Goal: Task Accomplishment & Management: Manage account settings

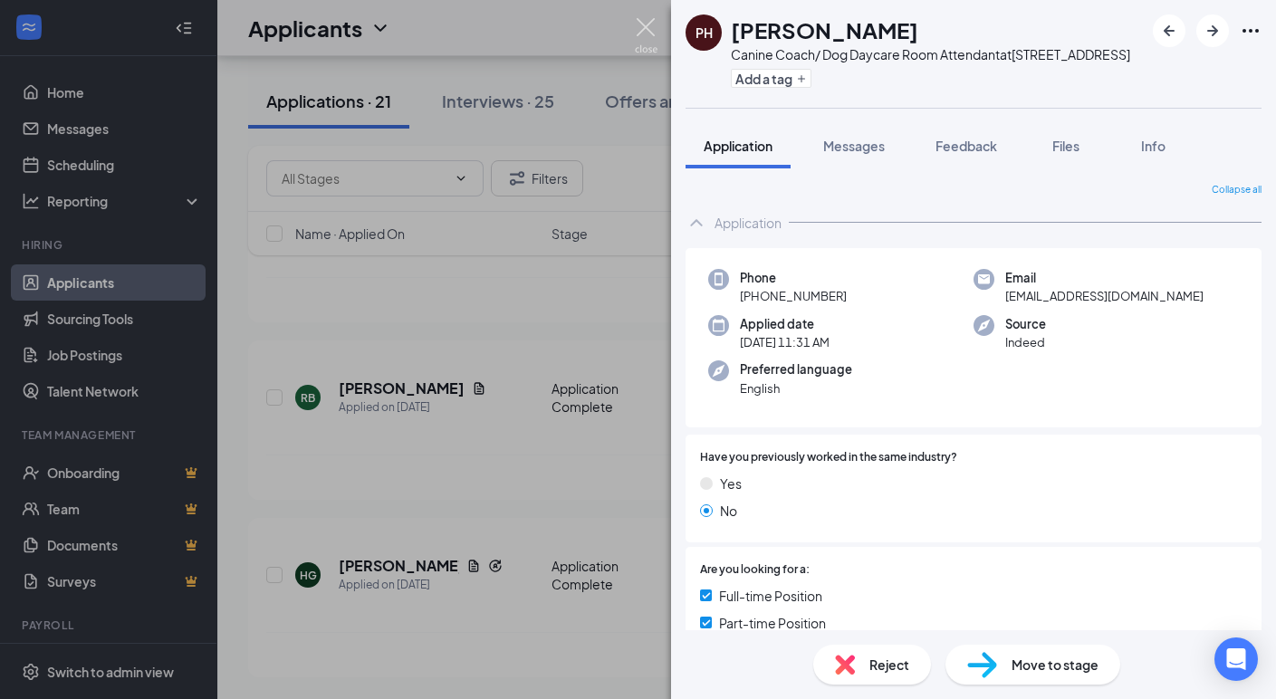
scroll to position [159, 0]
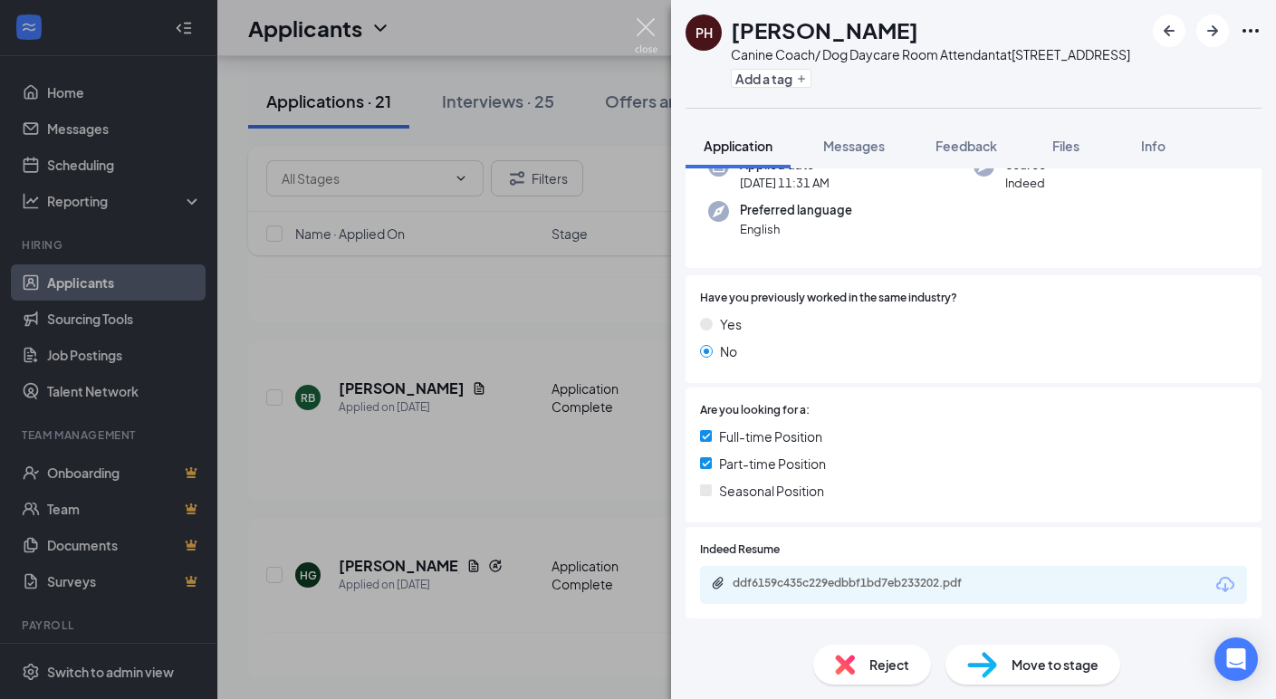
click at [636, 26] on img at bounding box center [646, 35] width 23 height 35
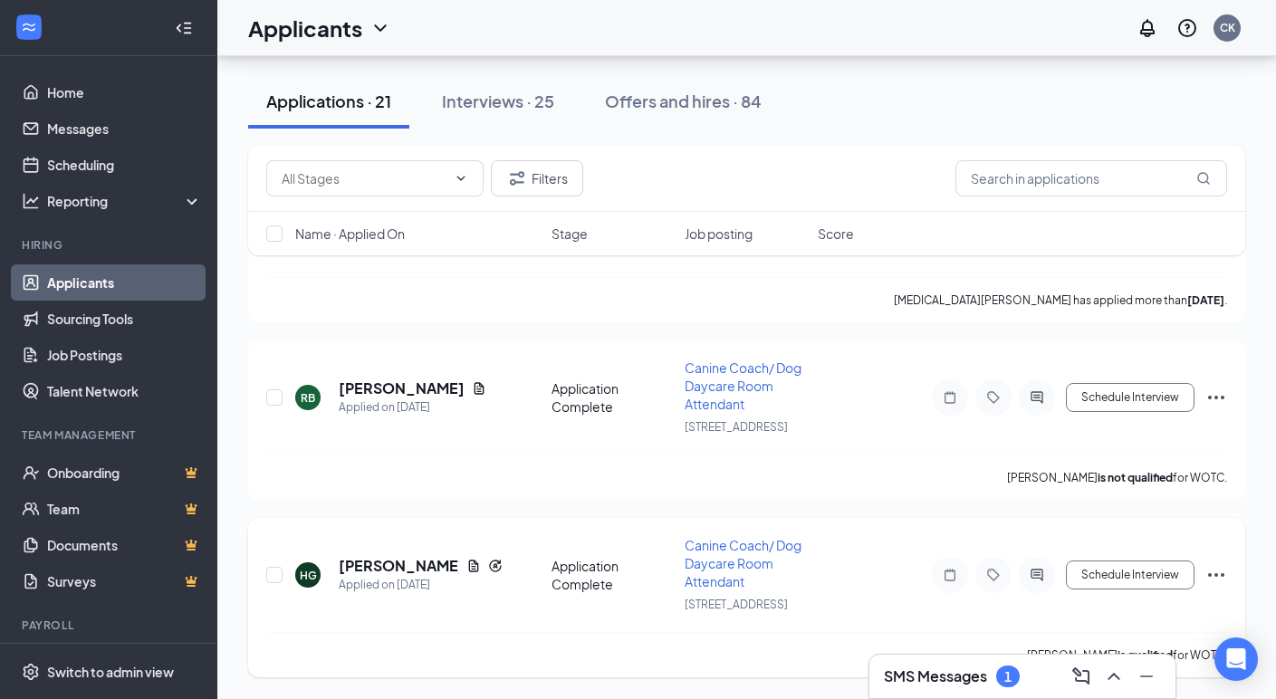
scroll to position [3383, 0]
click at [475, 564] on icon "Document" at bounding box center [473, 566] width 10 height 12
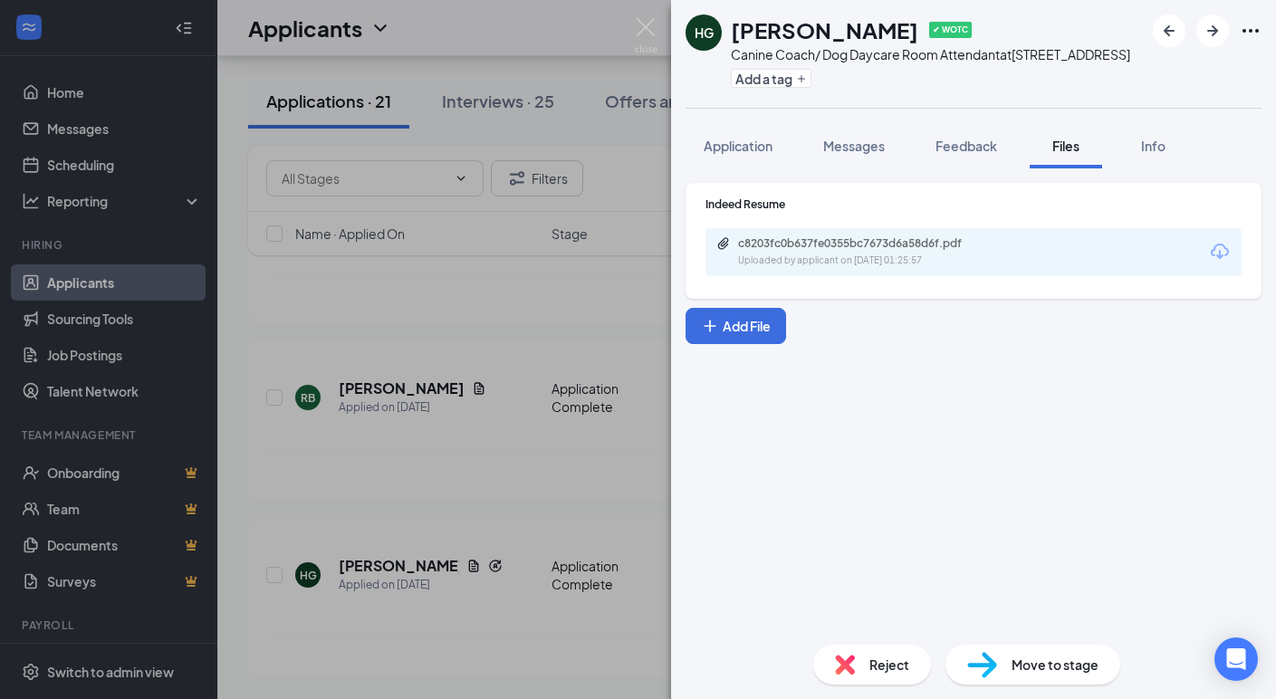
click at [1213, 252] on icon "Download" at bounding box center [1220, 251] width 18 height 15
click at [855, 663] on div "Reject" at bounding box center [872, 665] width 118 height 40
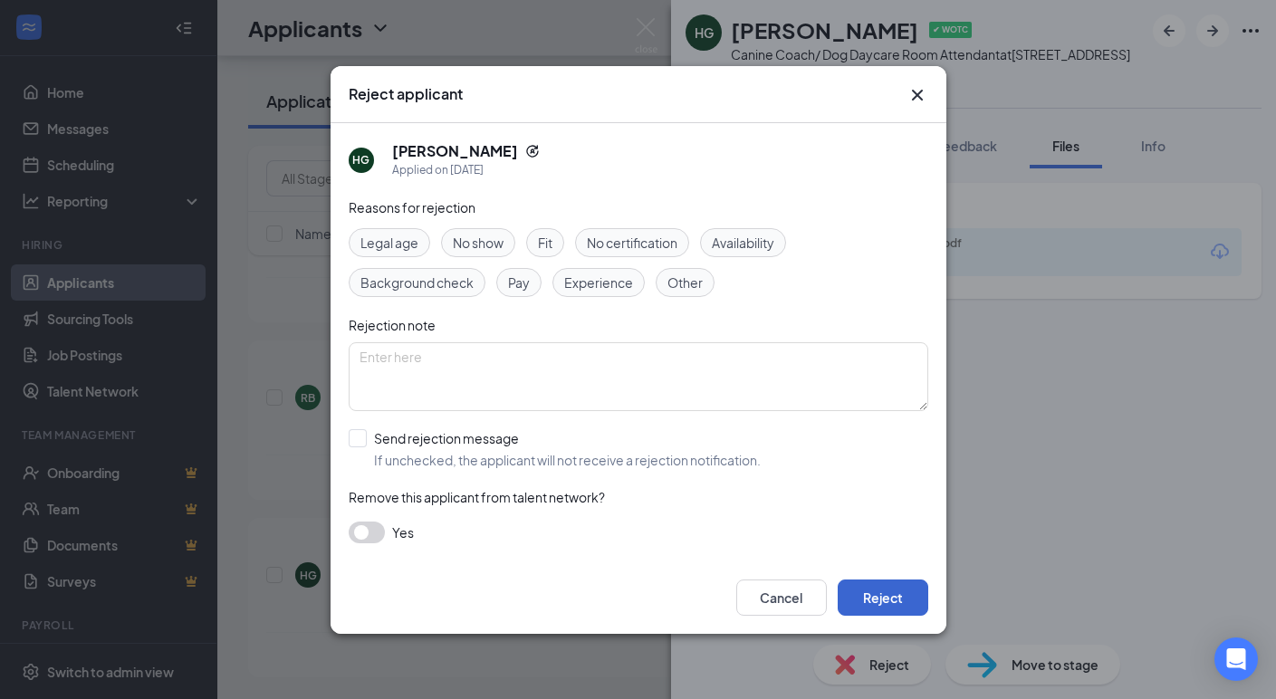
click at [849, 588] on button "Reject" at bounding box center [883, 598] width 91 height 36
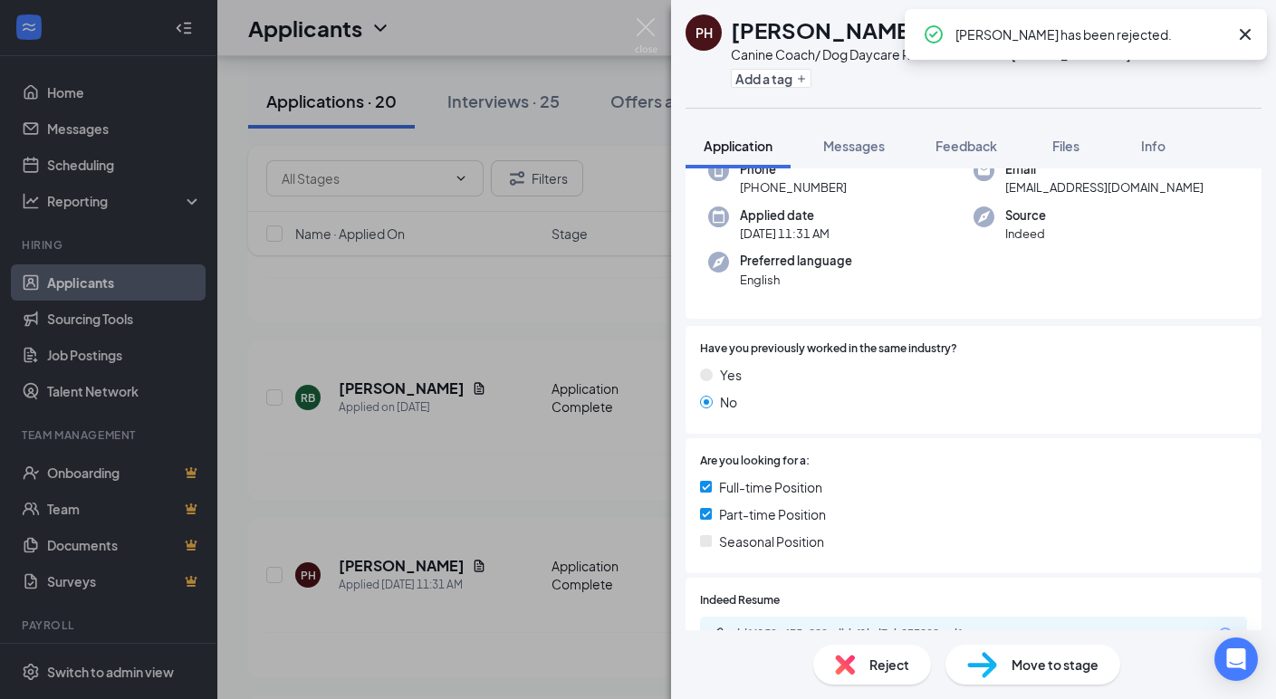
scroll to position [178, 0]
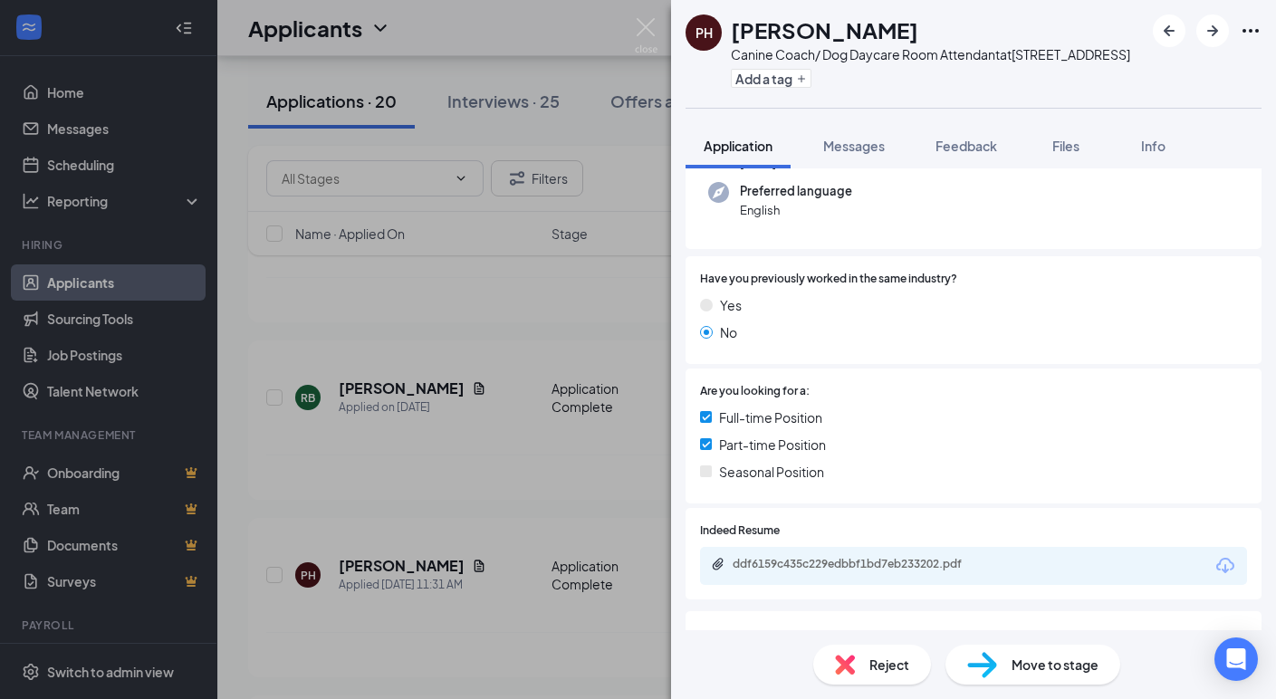
click at [1228, 563] on icon "Download" at bounding box center [1226, 566] width 22 height 22
click at [111, 255] on div "PH Peter Huerta Canine Coach/ Dog Daycare Room Attendant at 12401 Folsom Blvd A…" at bounding box center [638, 349] width 1276 height 699
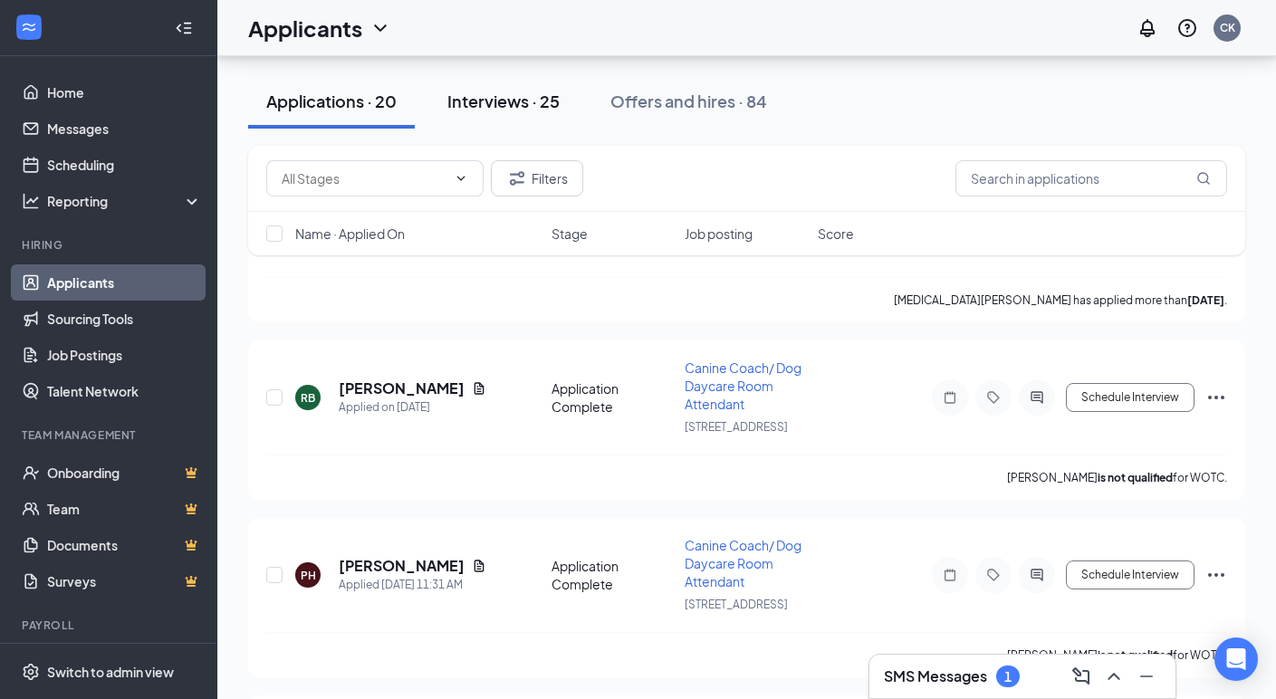
click at [504, 113] on button "Interviews · 25" at bounding box center [503, 101] width 149 height 54
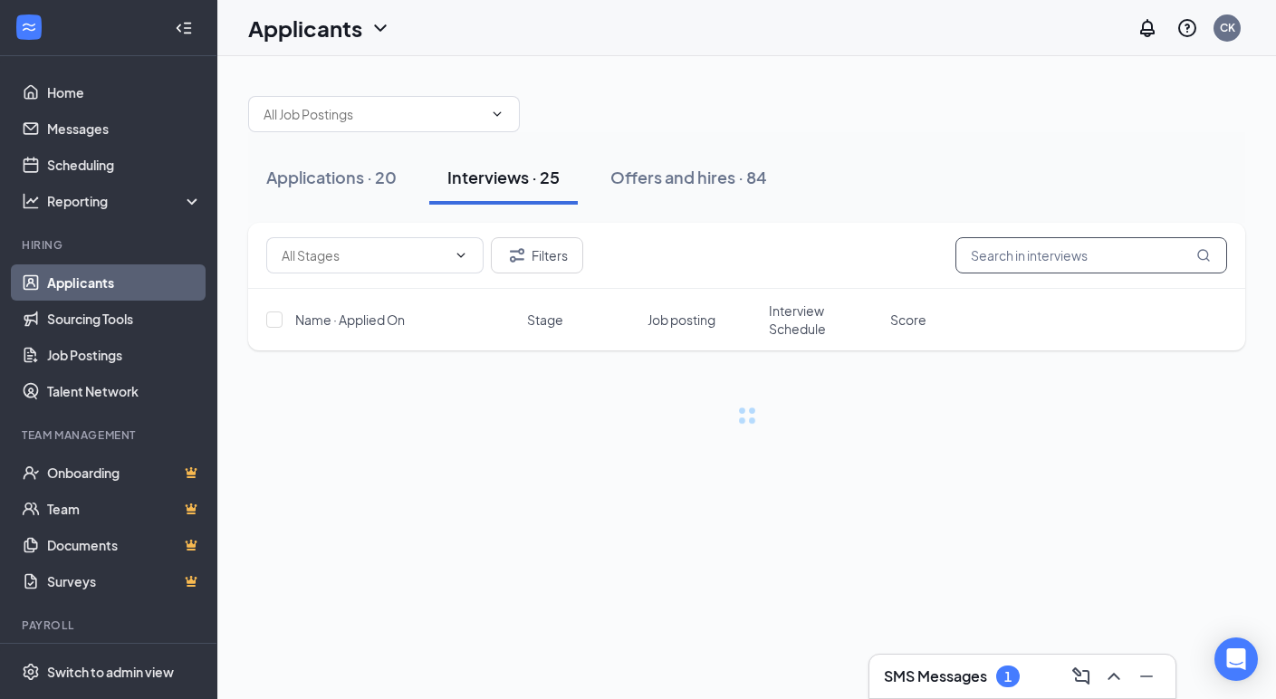
click at [1035, 246] on input "text" at bounding box center [1092, 255] width 272 height 36
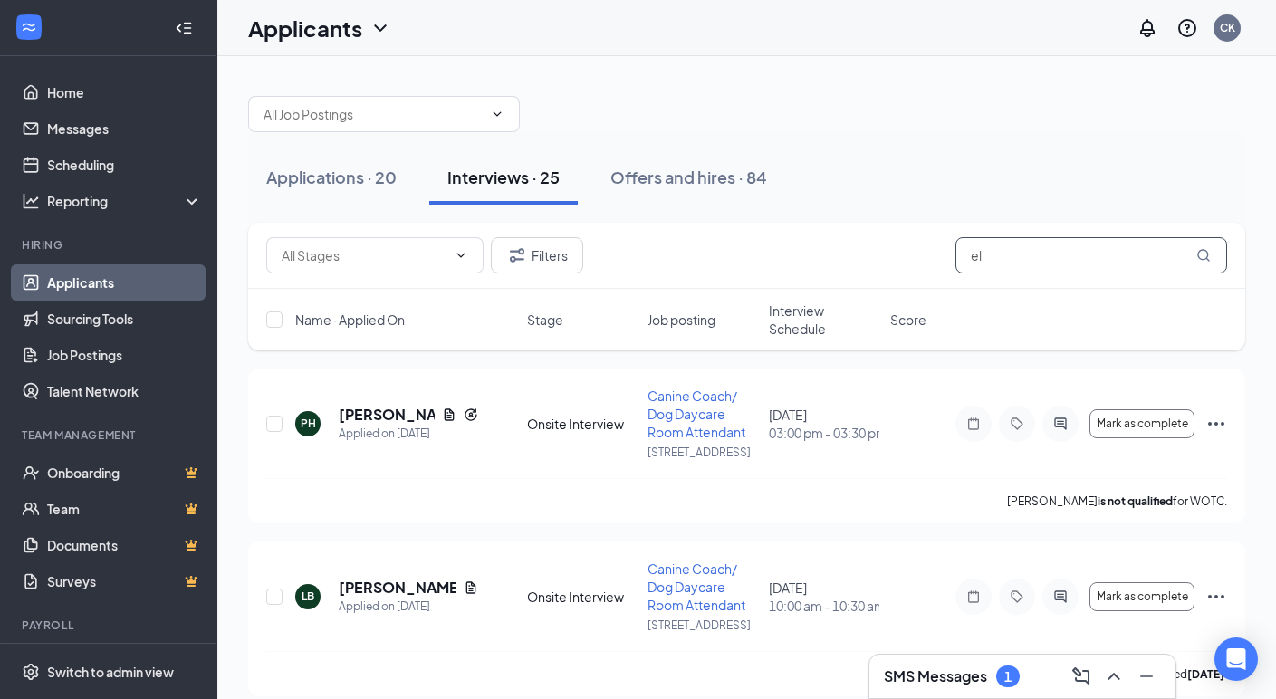
type input "e"
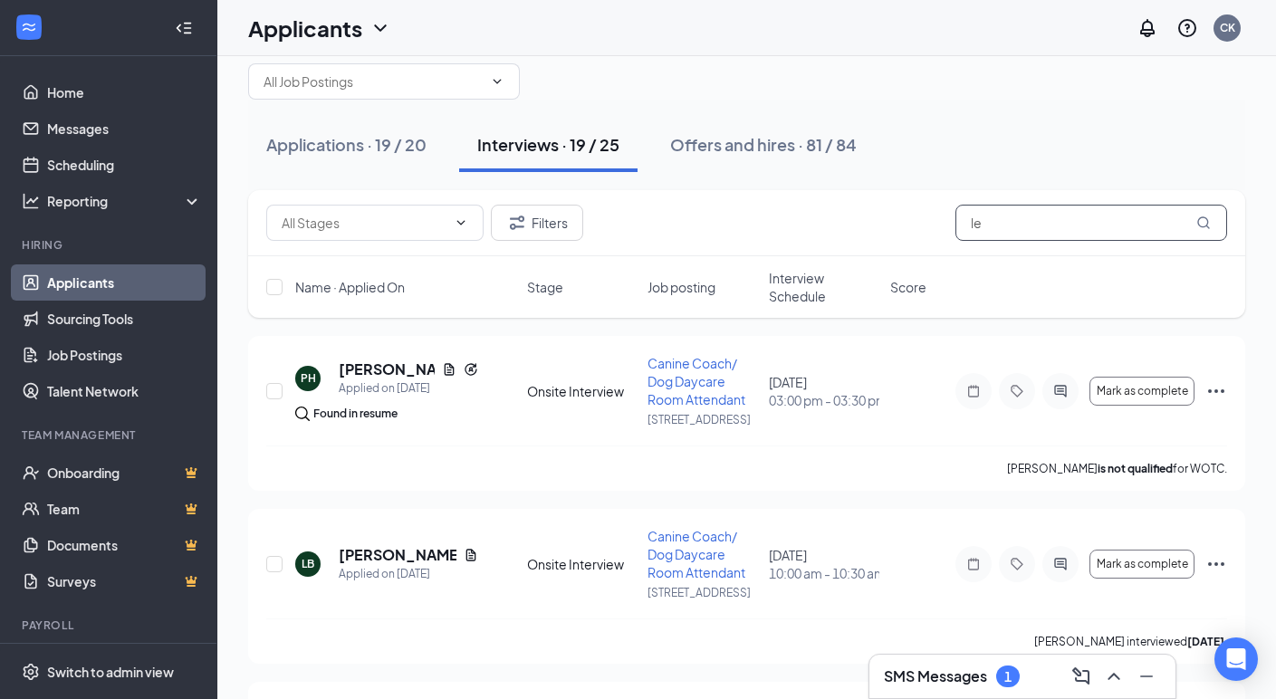
scroll to position [34, 0]
type input "le"
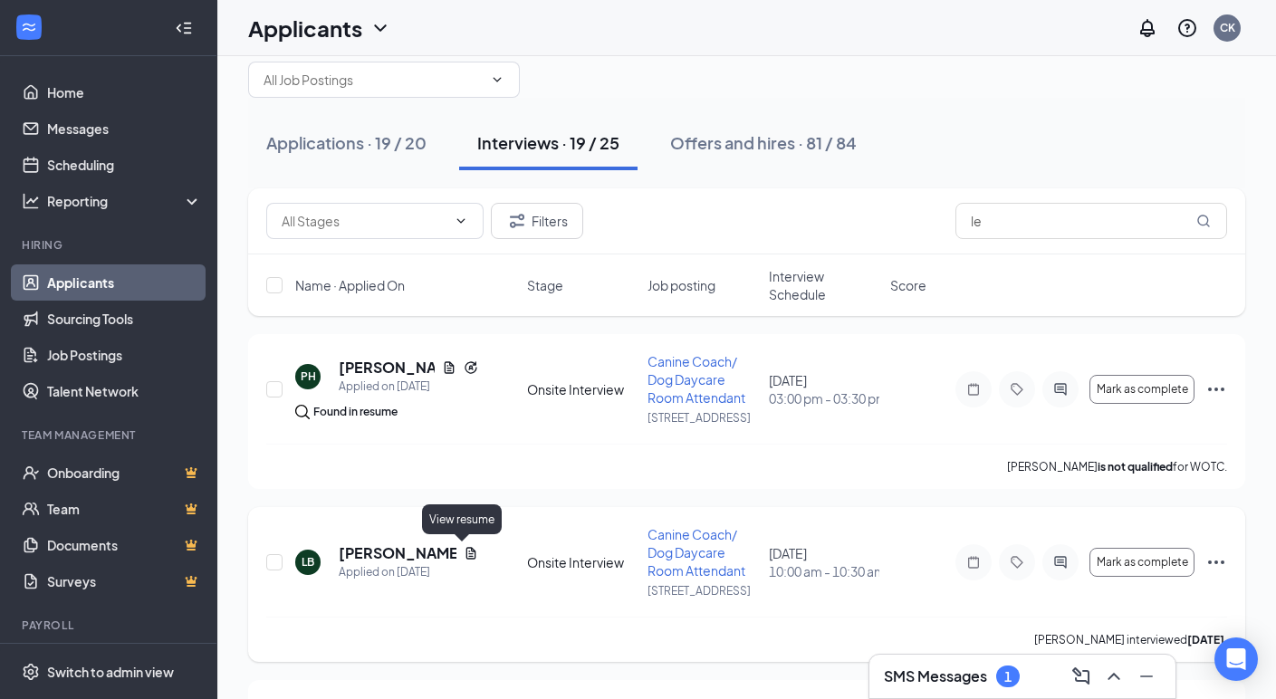
click at [464, 553] on icon "Document" at bounding box center [471, 553] width 14 height 14
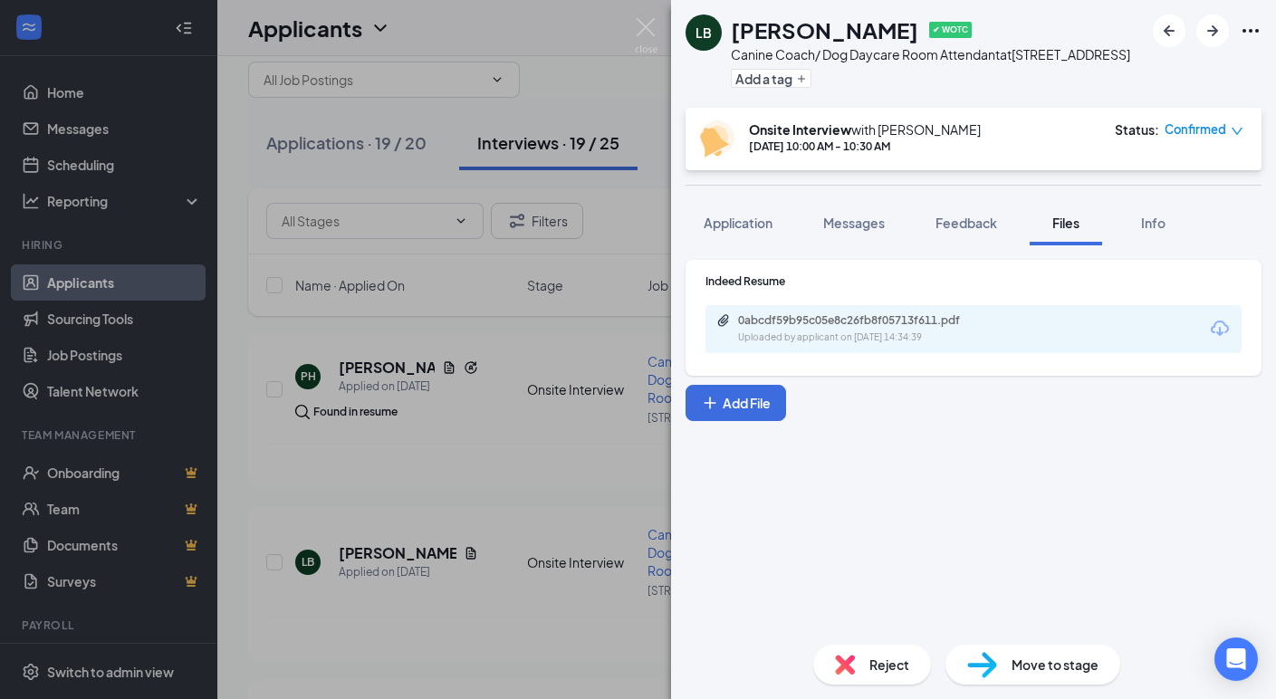
click at [1213, 329] on icon "Download" at bounding box center [1220, 328] width 18 height 15
click at [766, 208] on button "Application" at bounding box center [738, 222] width 105 height 45
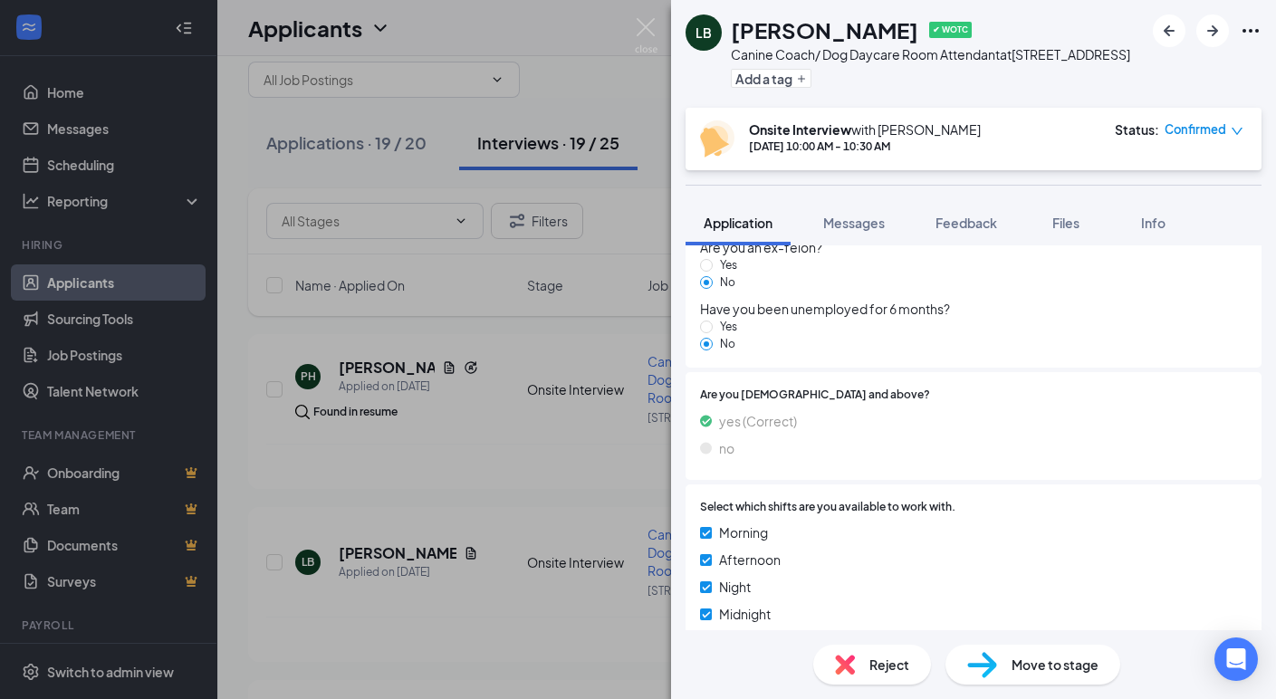
scroll to position [1826, 0]
drag, startPoint x: 732, startPoint y: 31, endPoint x: 890, endPoint y: 29, distance: 158.5
click at [890, 29] on h1 "Leilani Bottoms" at bounding box center [825, 29] width 188 height 31
copy h1 "Leilani Bottoms"
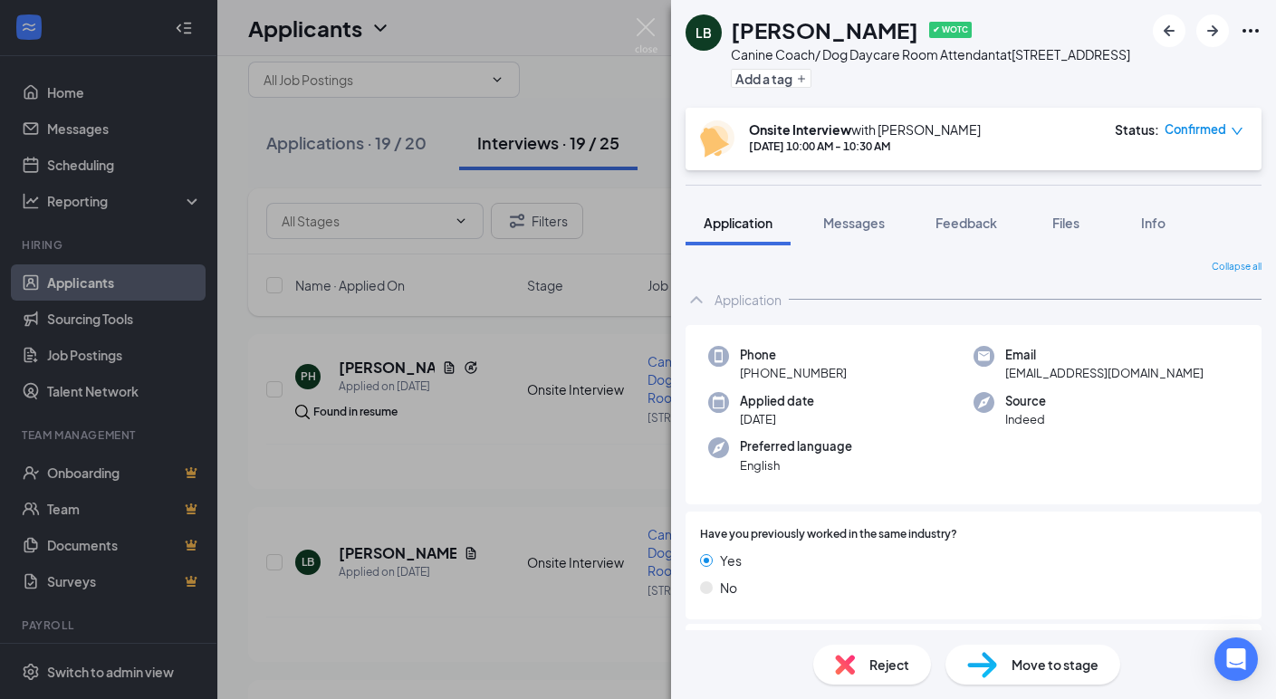
scroll to position [0, 0]
drag, startPoint x: 756, startPoint y: 373, endPoint x: 842, endPoint y: 379, distance: 85.3
click at [842, 379] on span "+1 (916) 899-4256" at bounding box center [793, 373] width 107 height 18
copy span "(916) 899-4256"
click at [648, 30] on img at bounding box center [646, 35] width 23 height 35
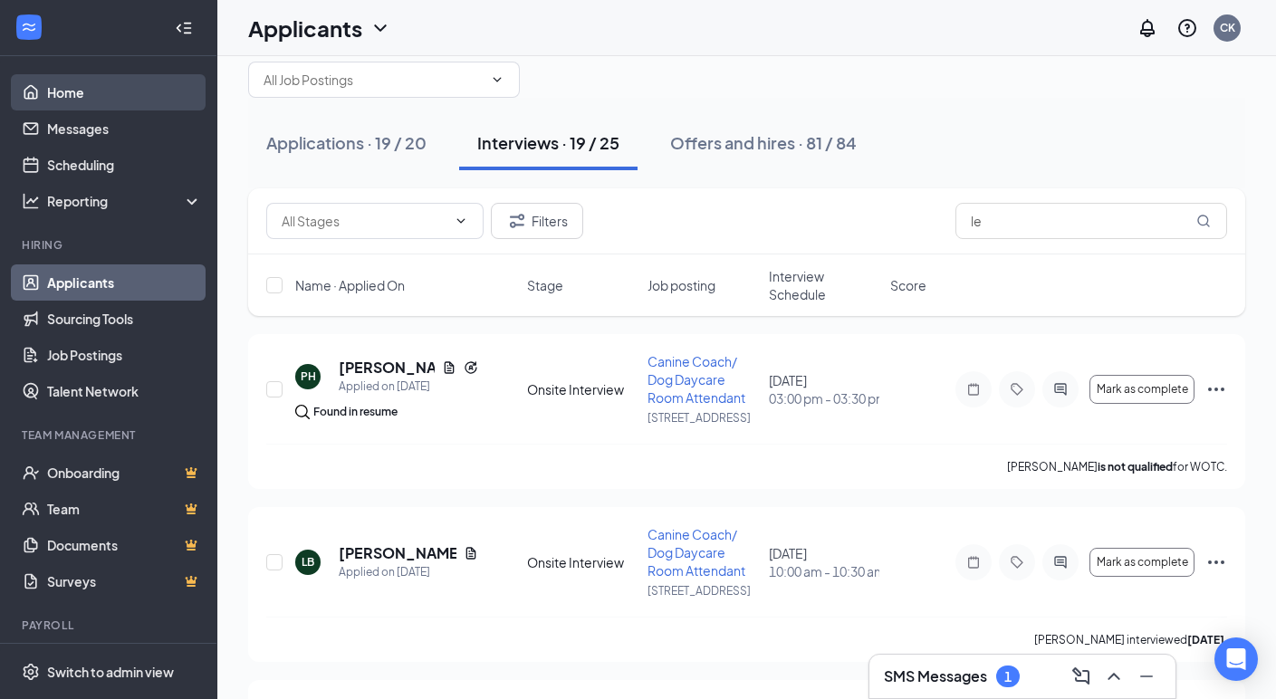
click at [107, 109] on link "Home" at bounding box center [124, 92] width 155 height 36
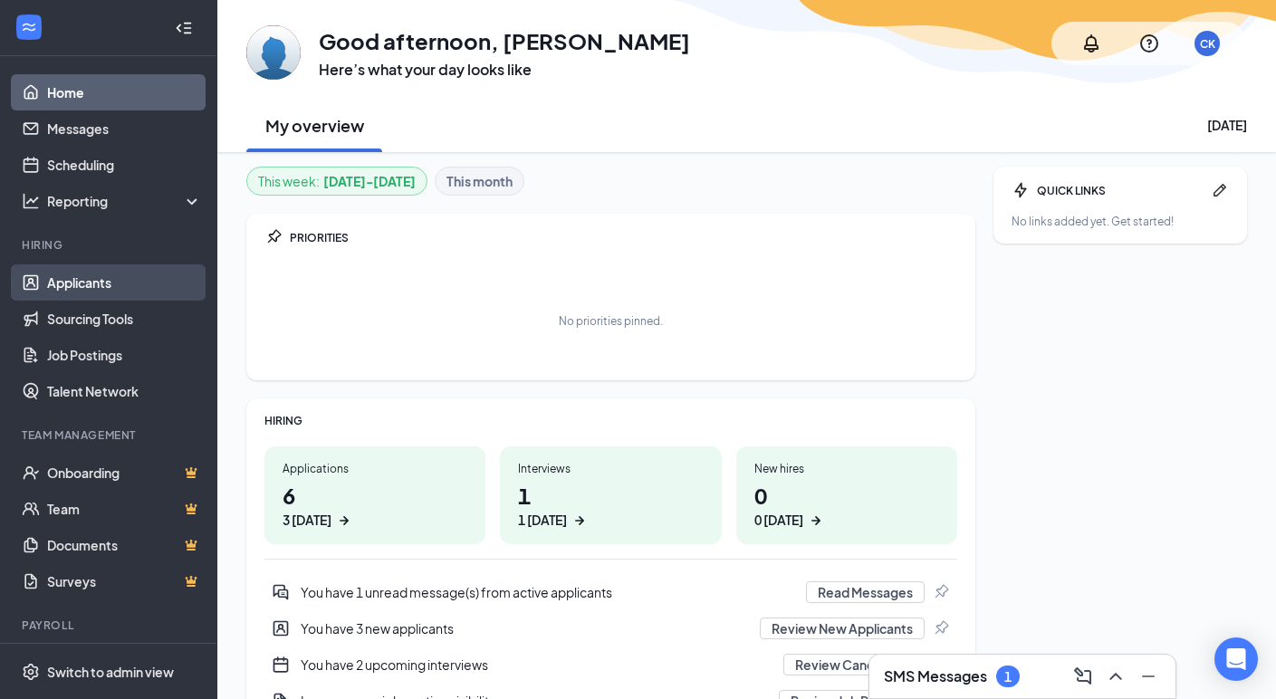
click at [118, 284] on link "Applicants" at bounding box center [124, 283] width 155 height 36
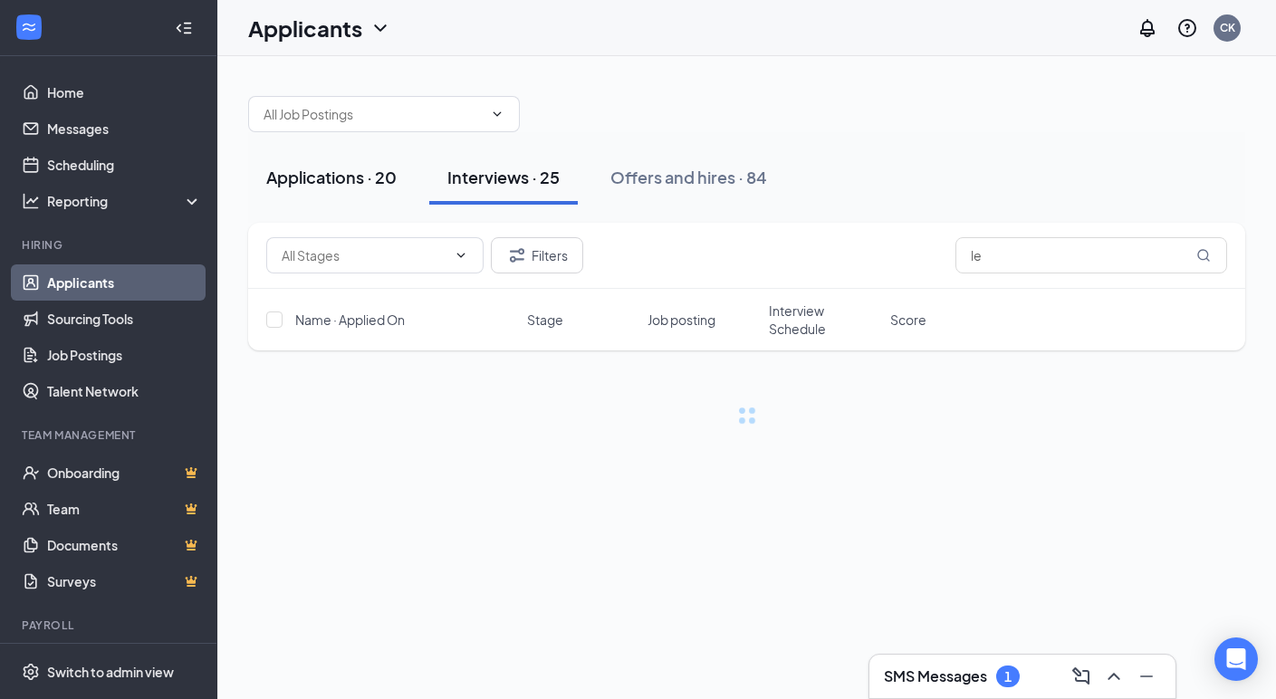
click at [324, 183] on div "Applications · 20" at bounding box center [331, 177] width 130 height 23
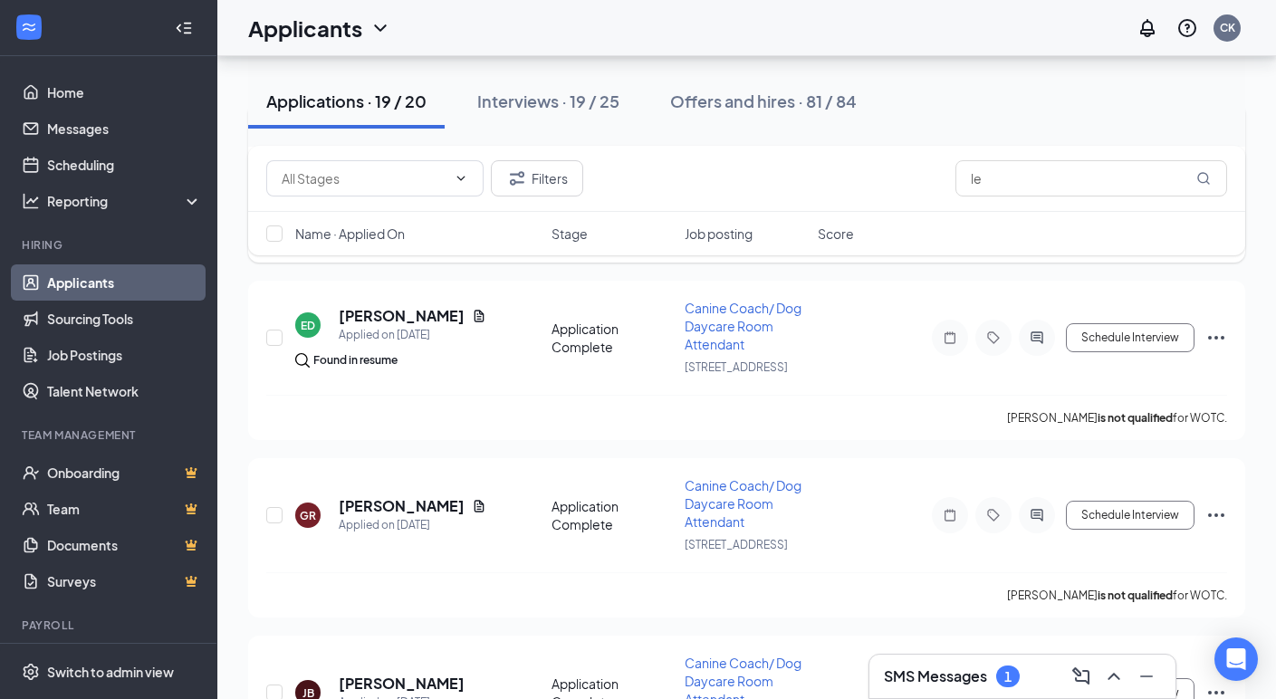
scroll to position [960, 0]
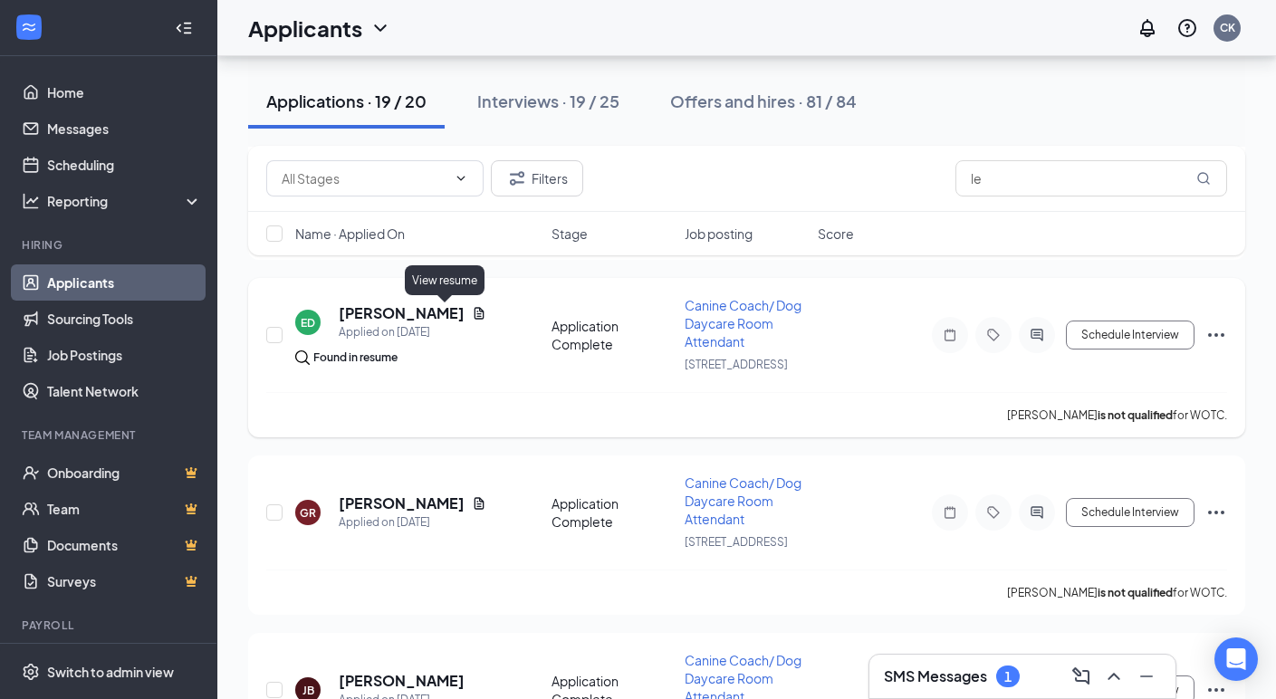
click at [475, 313] on icon "Document" at bounding box center [480, 313] width 10 height 12
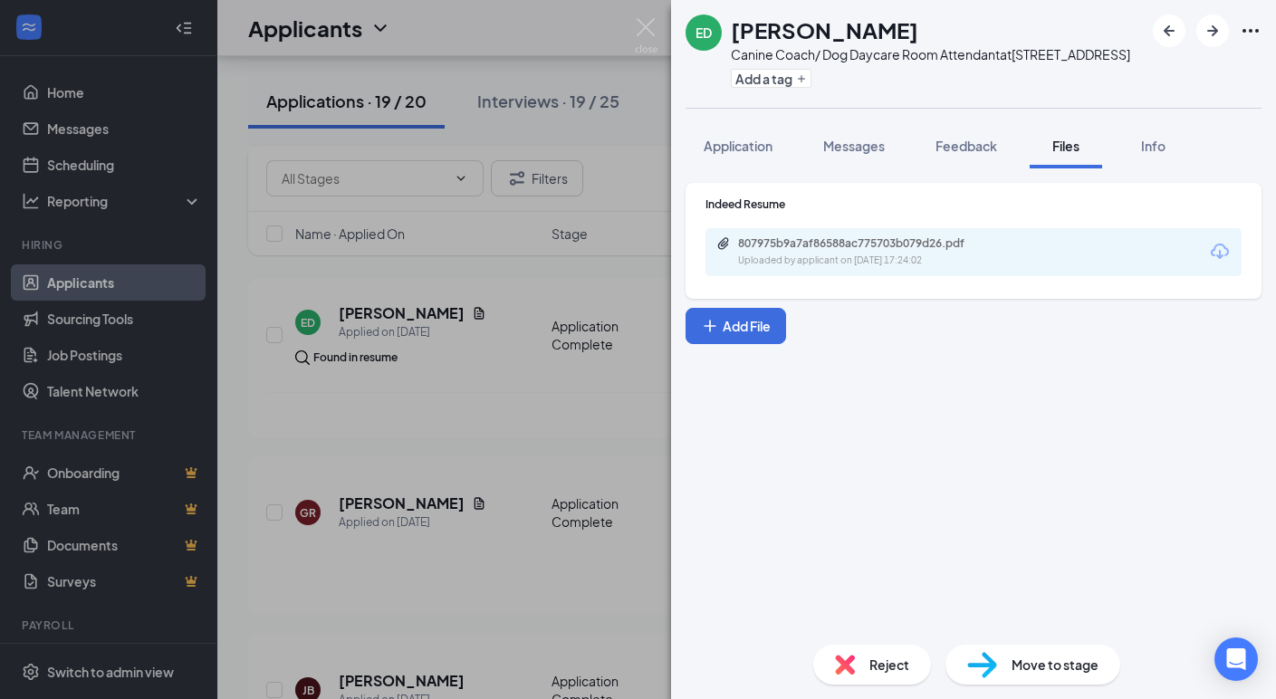
click at [1225, 252] on icon "Download" at bounding box center [1220, 252] width 22 height 22
click at [1226, 256] on icon "Download" at bounding box center [1220, 252] width 22 height 22
click at [1216, 257] on icon "Download" at bounding box center [1220, 252] width 22 height 22
click at [1216, 249] on icon "Download" at bounding box center [1220, 251] width 18 height 15
click at [651, 38] on img at bounding box center [646, 35] width 23 height 35
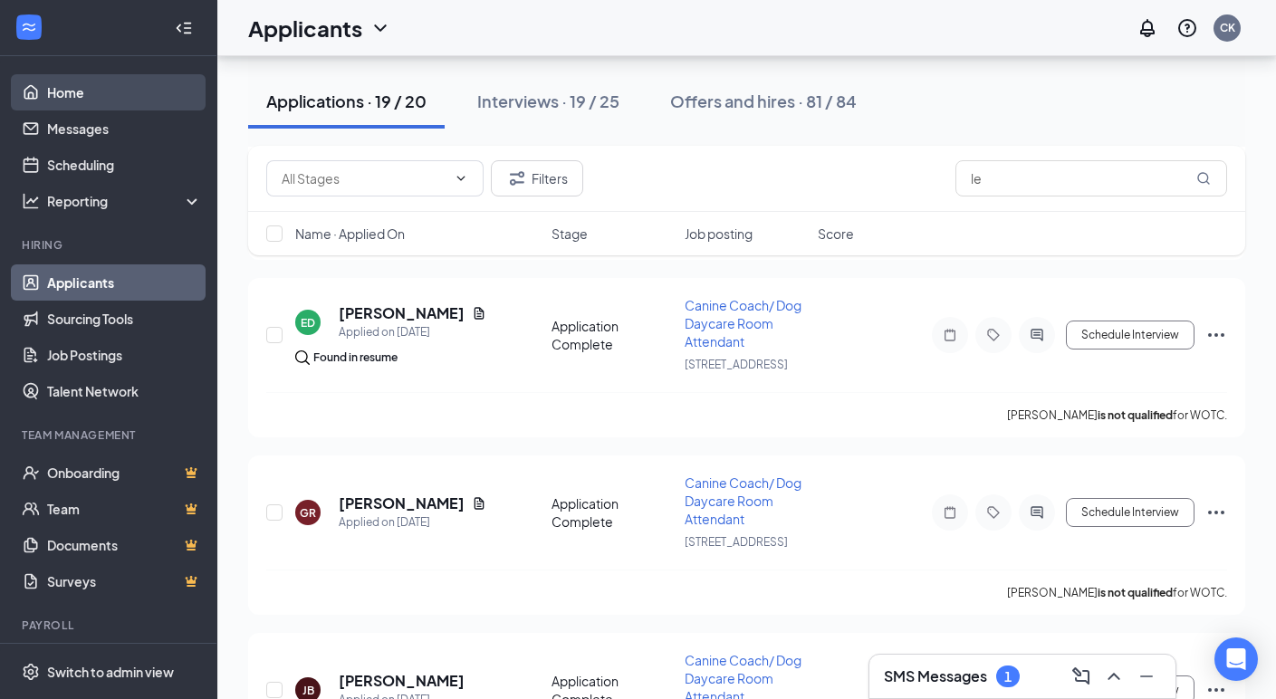
click at [119, 82] on link "Home" at bounding box center [124, 92] width 155 height 36
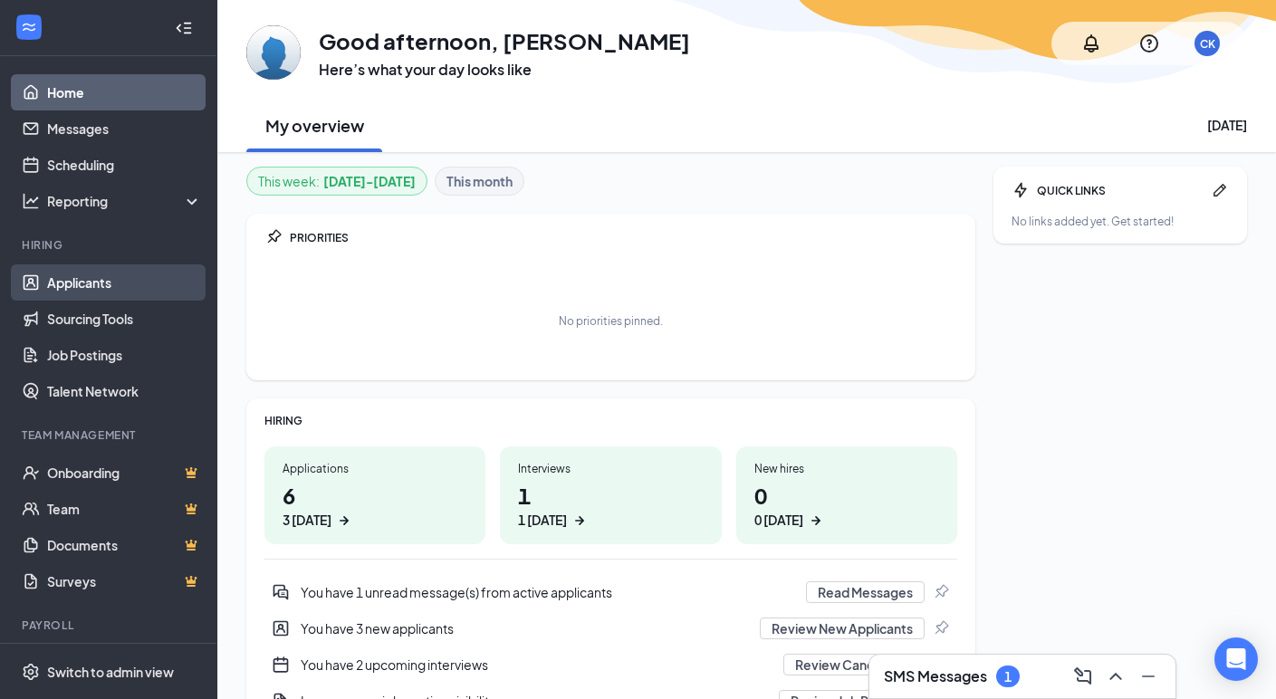
click at [95, 279] on link "Applicants" at bounding box center [124, 283] width 155 height 36
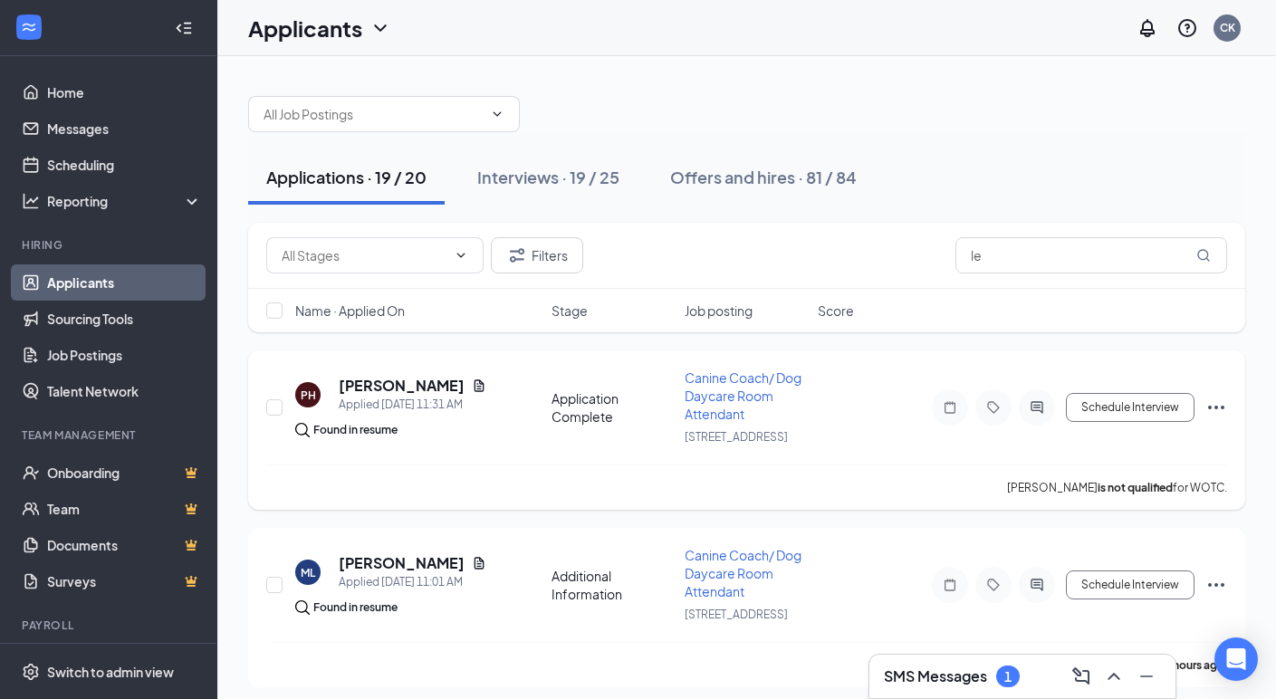
scroll to position [2, 0]
click at [1022, 262] on input "le" at bounding box center [1092, 254] width 272 height 36
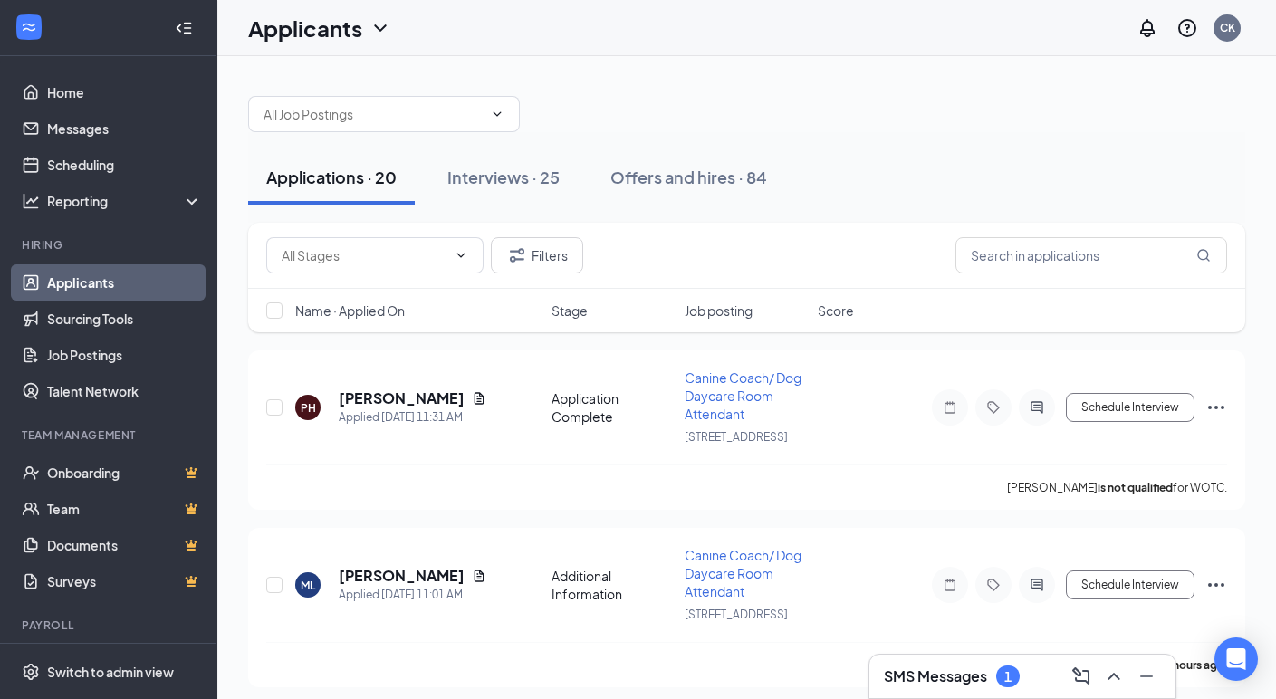
click at [1067, 105] on div at bounding box center [746, 105] width 997 height 54
click at [120, 175] on link "Scheduling" at bounding box center [124, 165] width 155 height 36
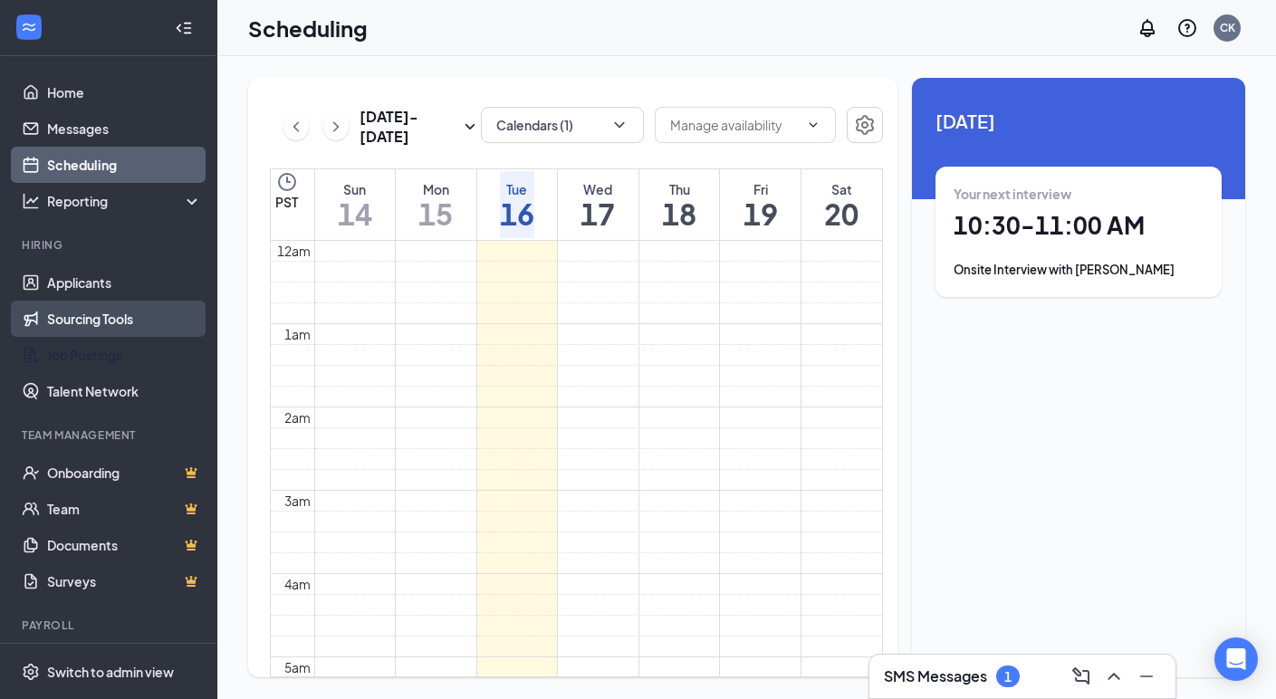
scroll to position [640, 0]
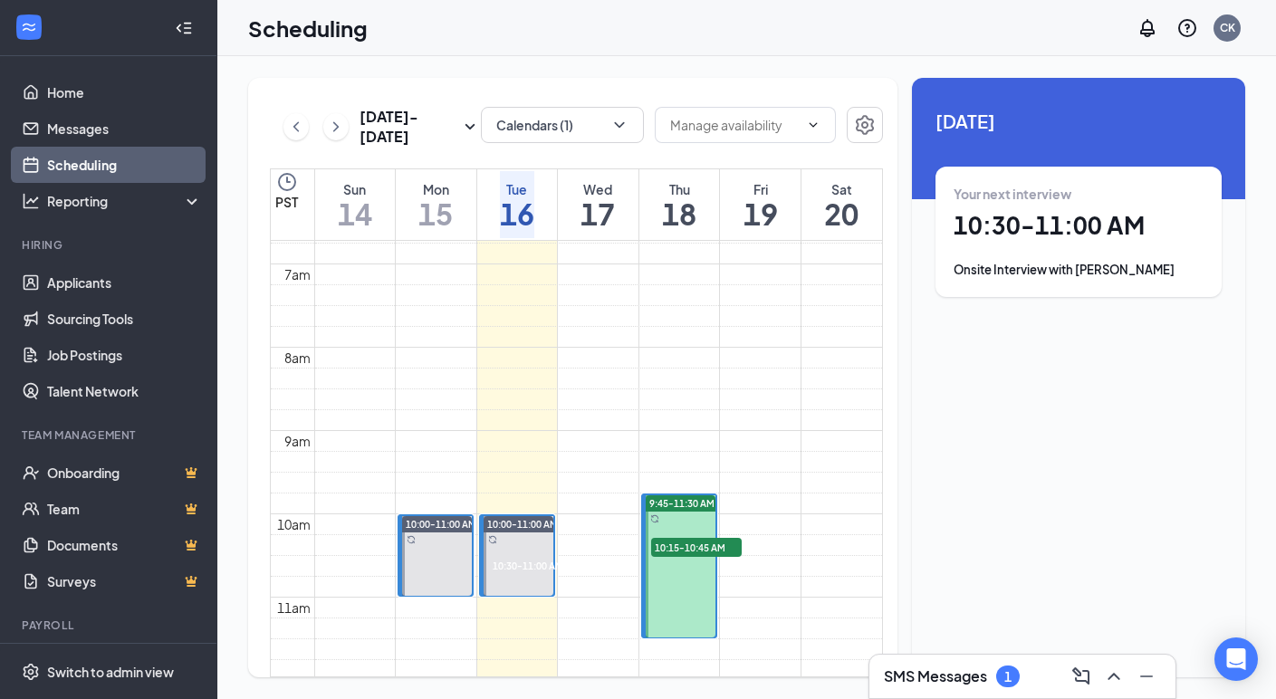
scroll to position [649, 0]
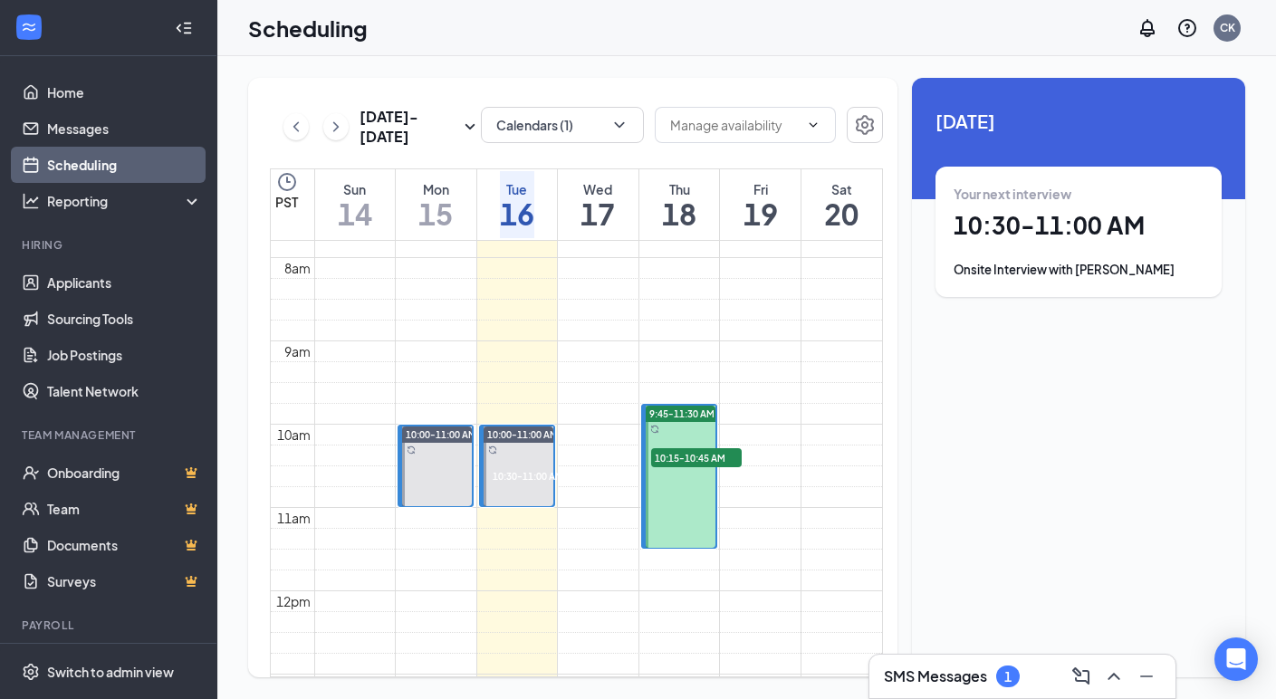
click at [708, 459] on span "10:15-10:45 AM" at bounding box center [696, 457] width 91 height 18
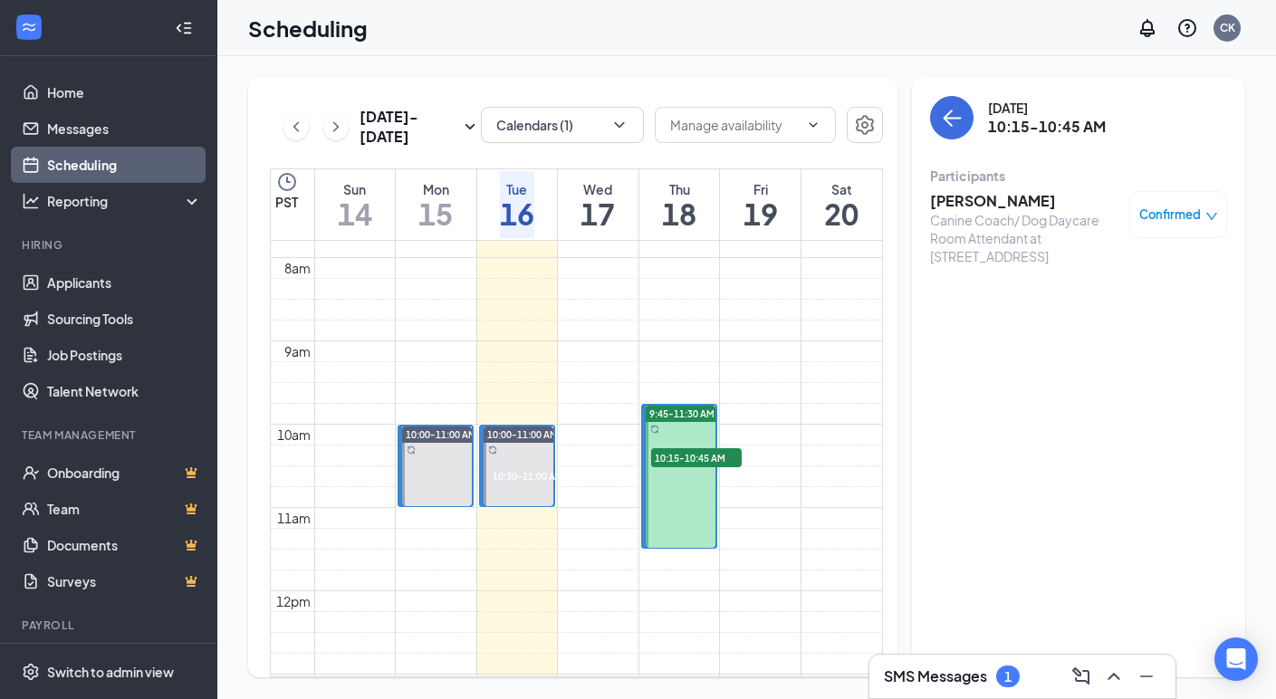
click at [994, 201] on h3 "[PERSON_NAME]" at bounding box center [1025, 201] width 190 height 20
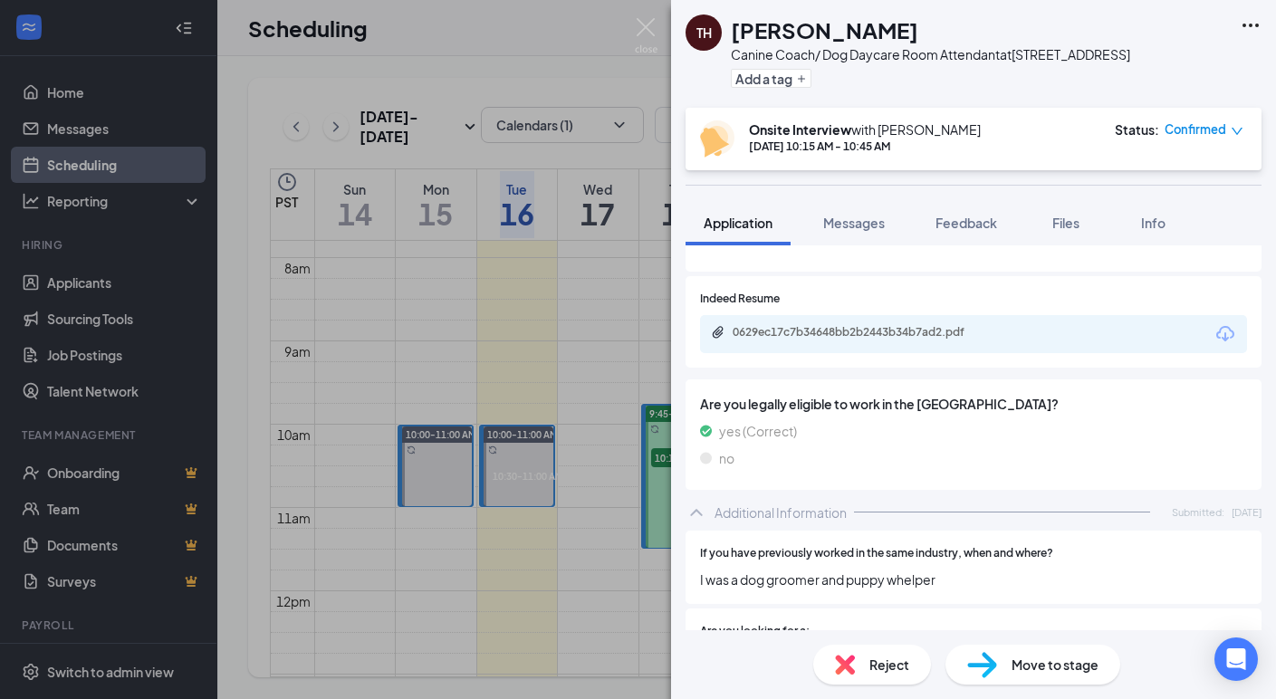
scroll to position [544, 0]
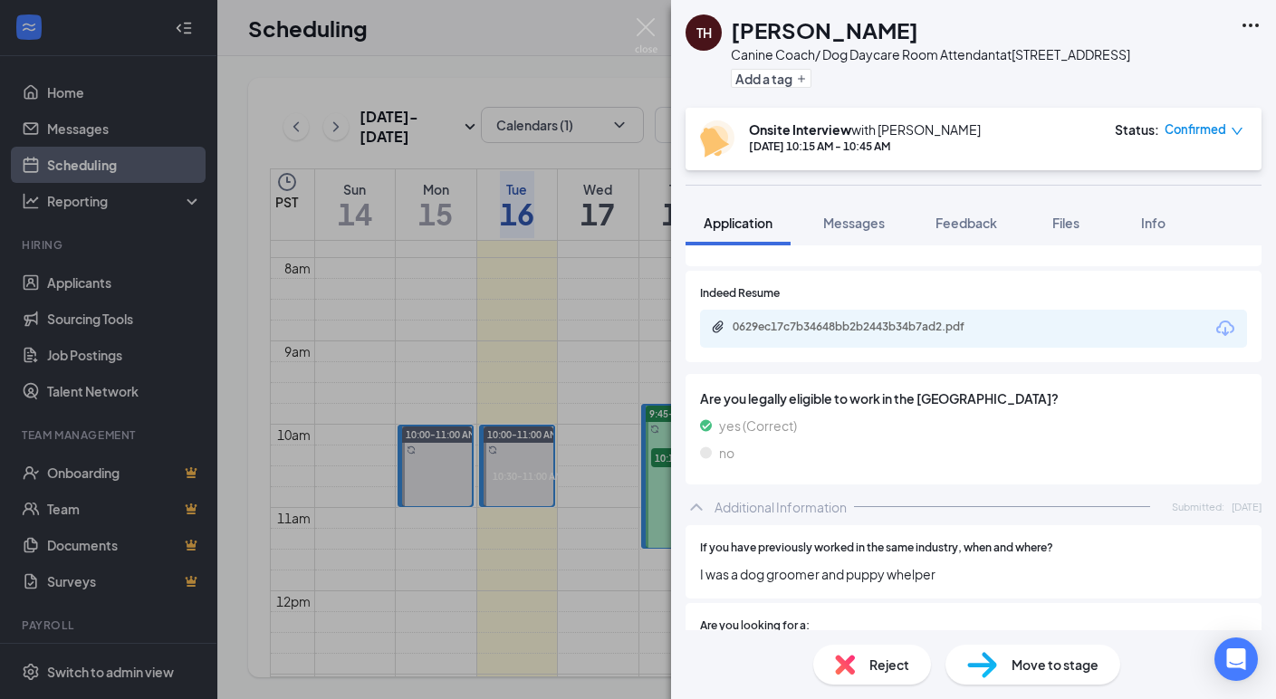
click at [1217, 326] on icon "Download" at bounding box center [1226, 328] width 18 height 15
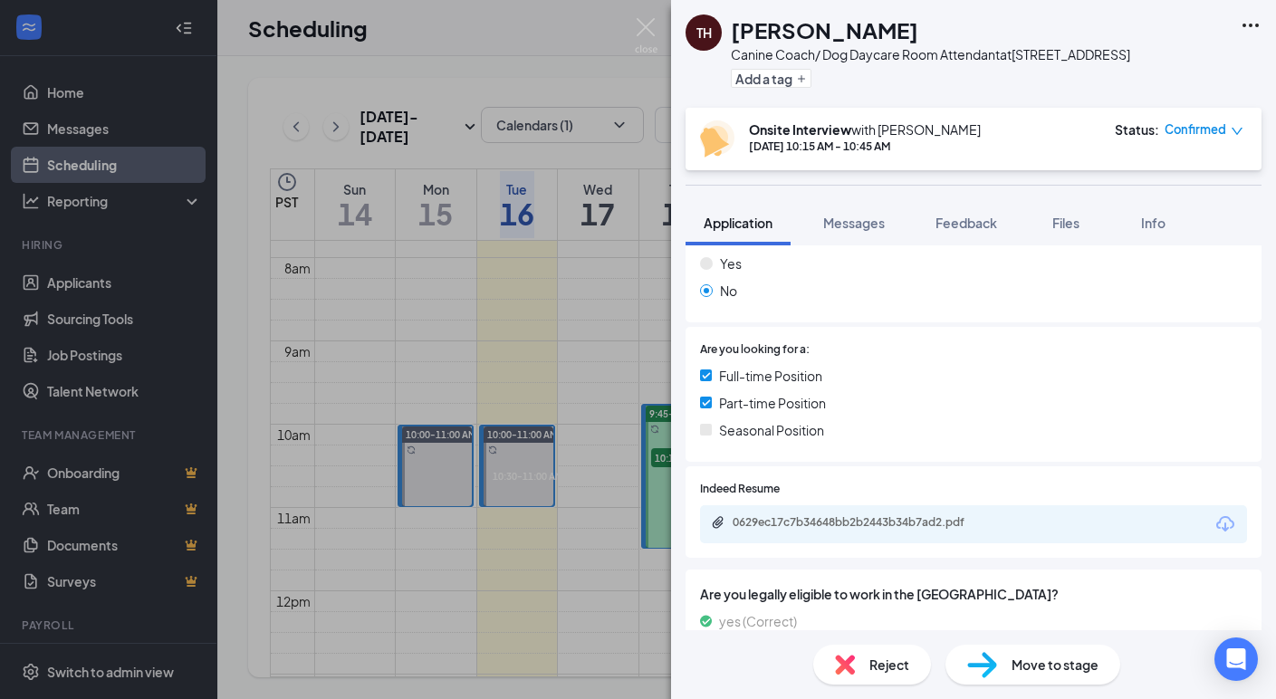
click at [643, 14] on div "TH [PERSON_NAME] Canine Coach/ Dog Daycare Room Attendant at [STREET_ADDRESS] A…" at bounding box center [638, 349] width 1276 height 699
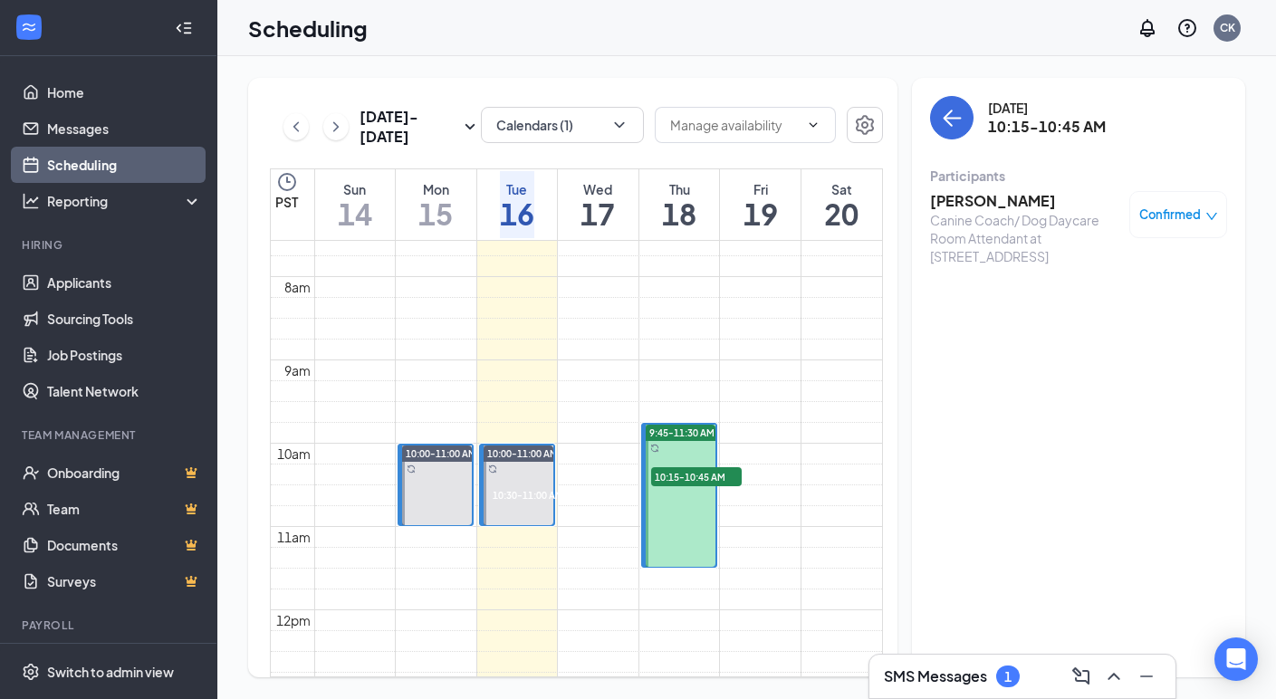
scroll to position [629, 0]
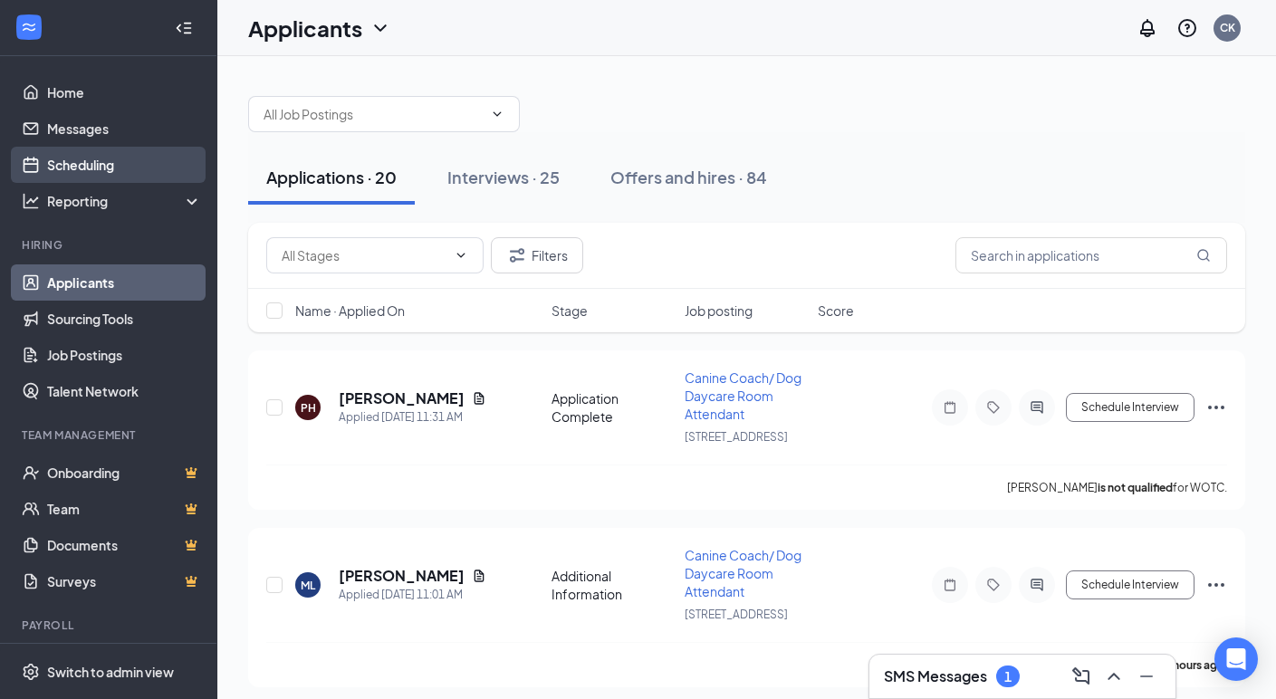
click at [81, 162] on link "Scheduling" at bounding box center [124, 165] width 155 height 36
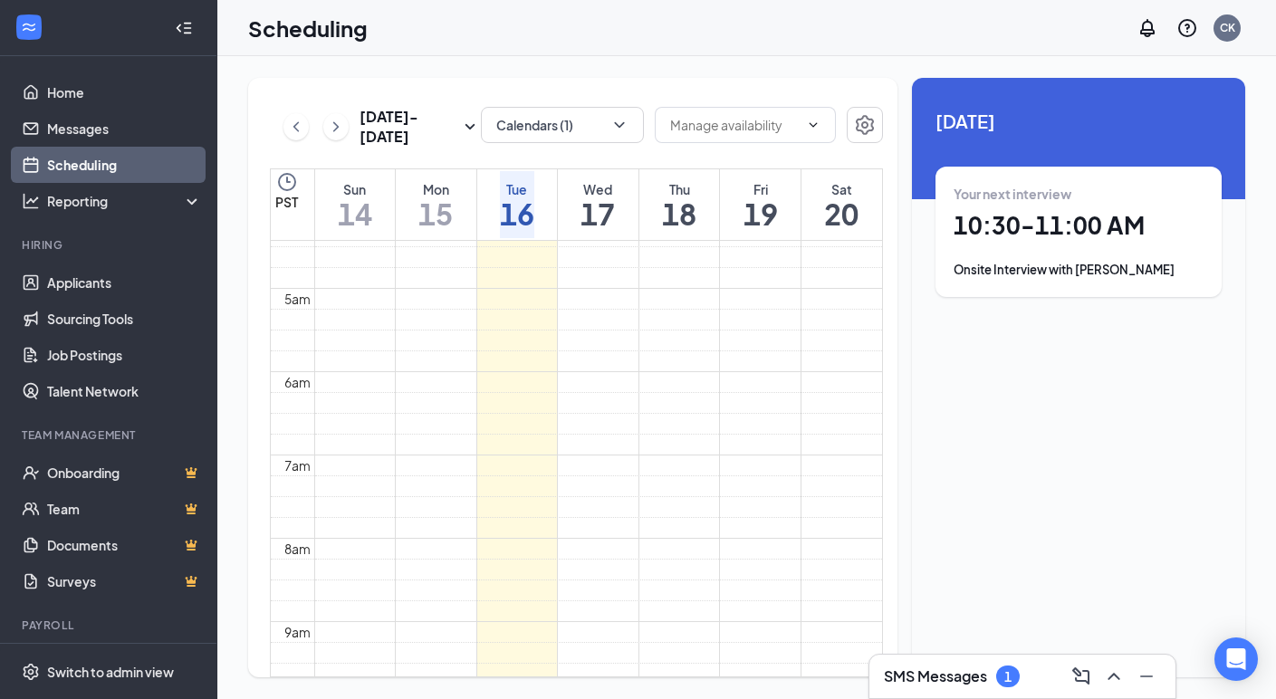
scroll to position [70, 0]
click at [343, 131] on icon "ChevronRight" at bounding box center [336, 127] width 18 height 22
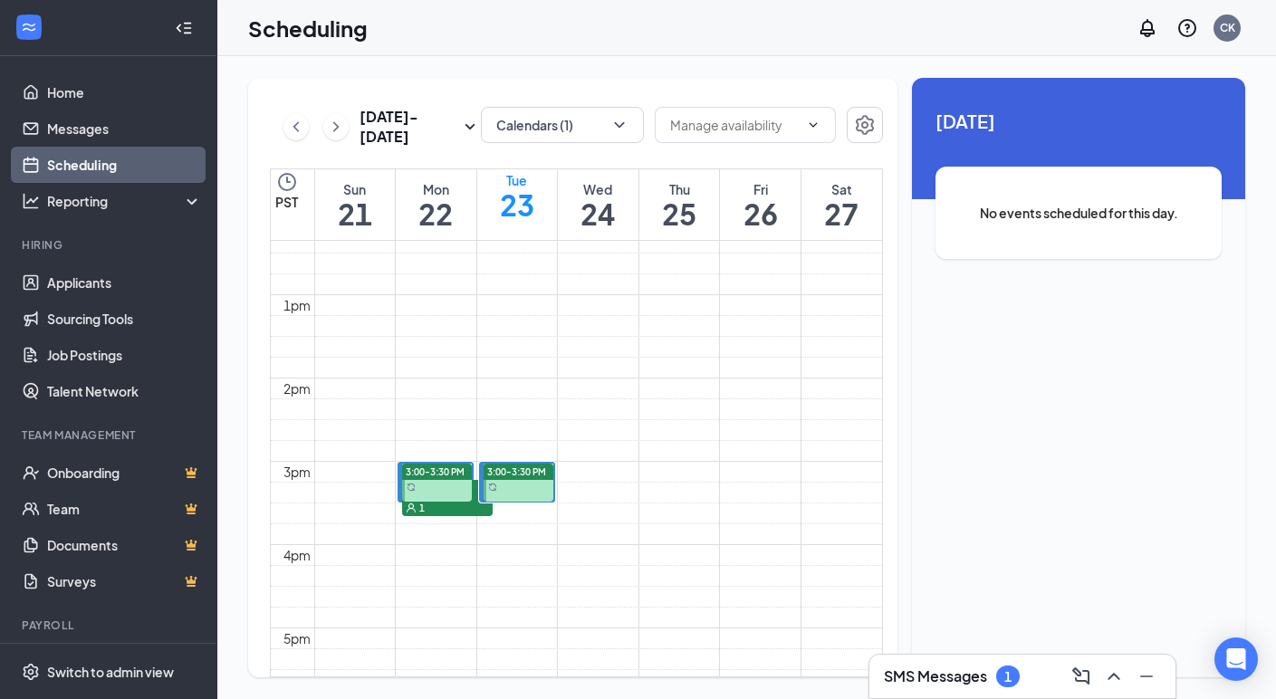
scroll to position [1093, 0]
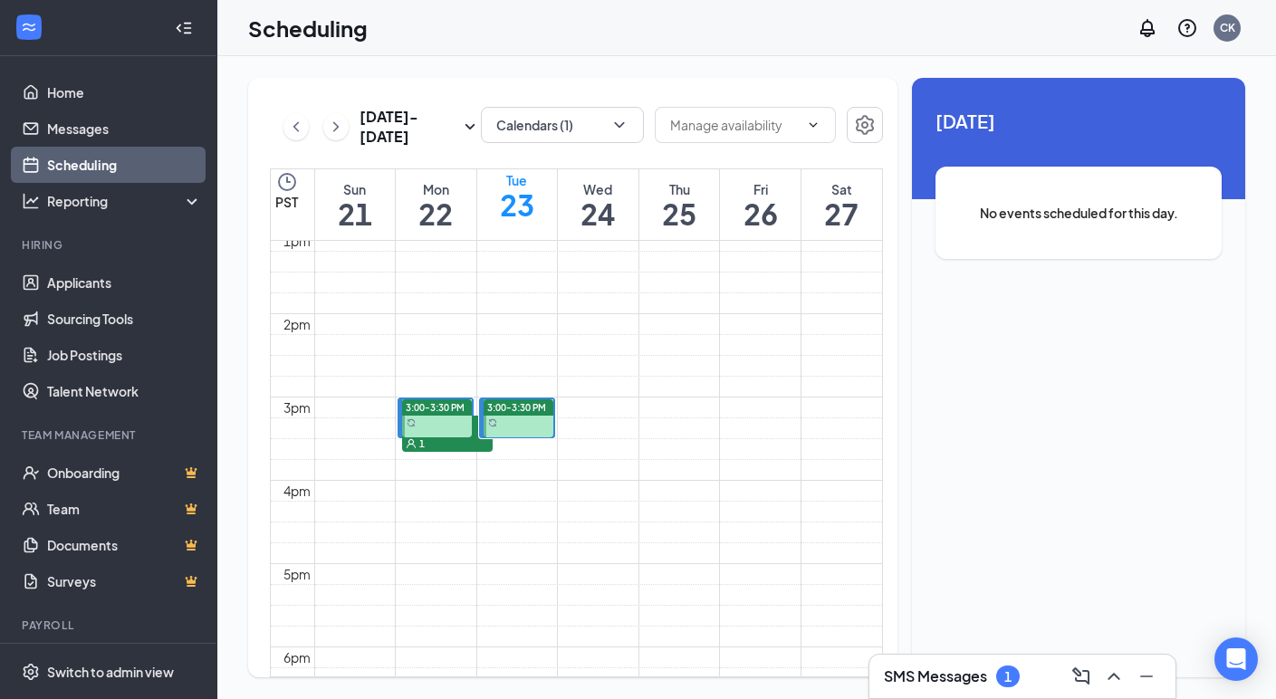
click at [430, 446] on div "1" at bounding box center [447, 443] width 91 height 18
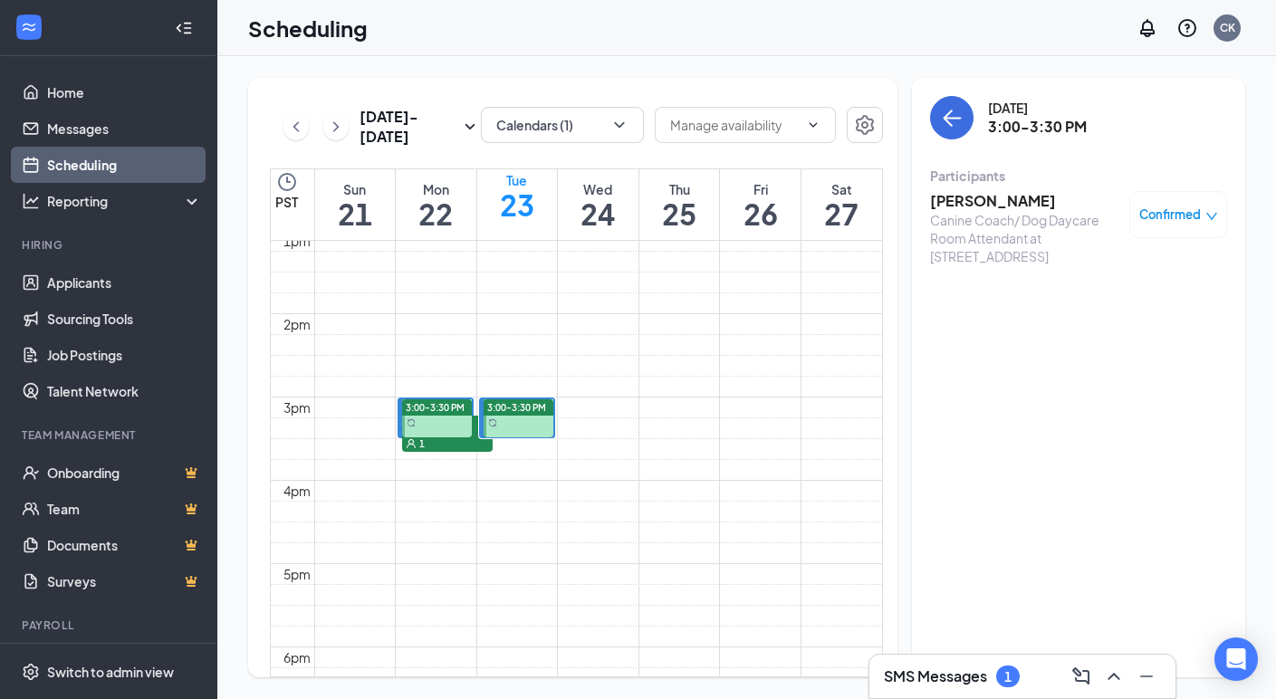
click at [1020, 203] on h3 "[PERSON_NAME]" at bounding box center [1025, 201] width 190 height 20
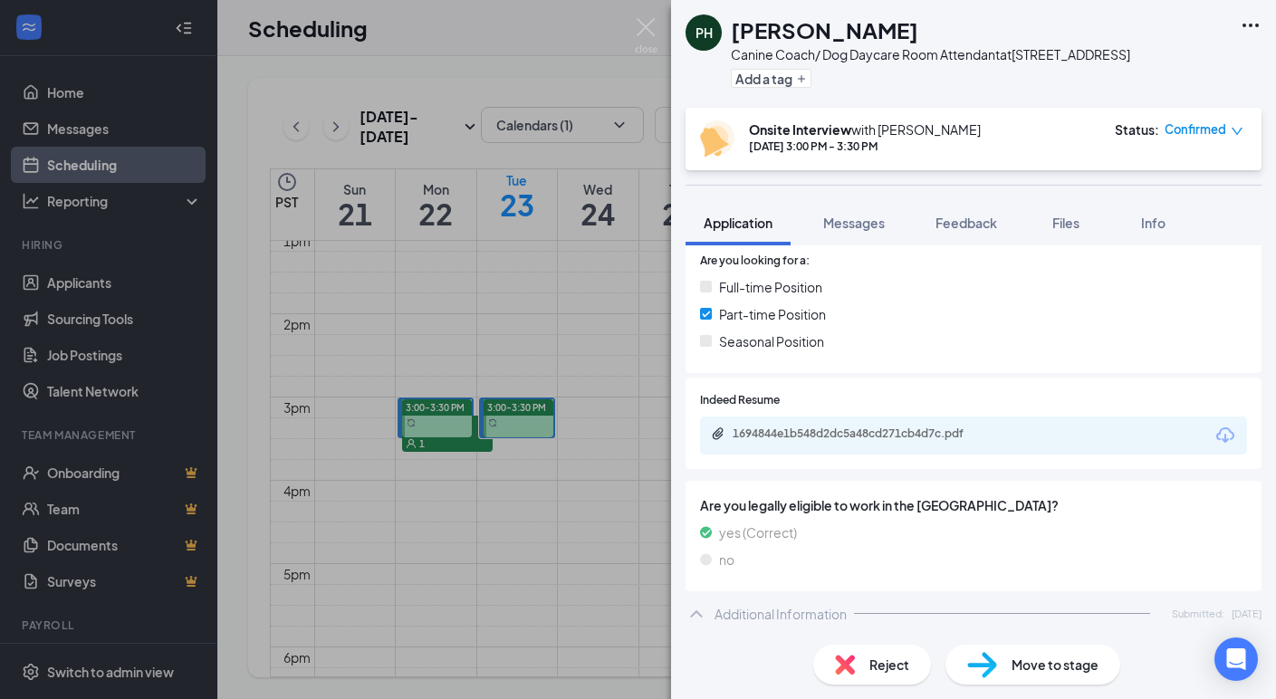
scroll to position [447, 0]
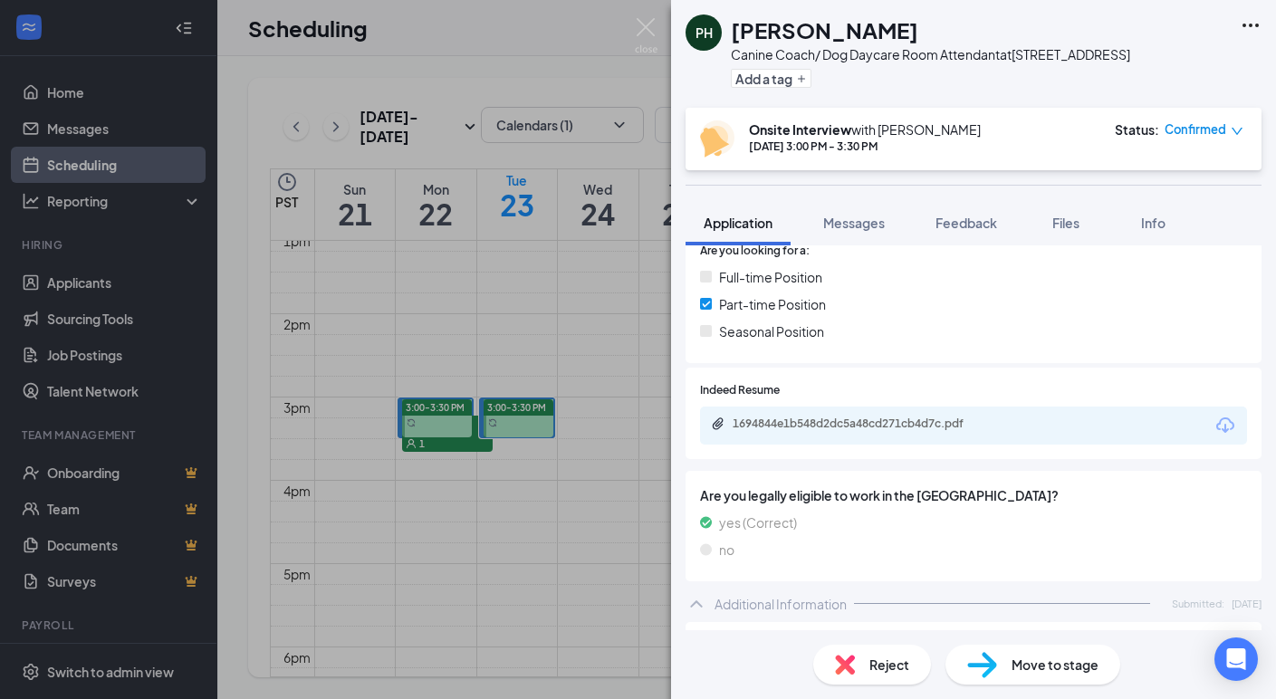
click at [1217, 415] on icon "Download" at bounding box center [1226, 426] width 22 height 22
click at [851, 72] on div "Add a tag" at bounding box center [930, 78] width 399 height 30
